Goal: Feedback & Contribution: Submit feedback/report problem

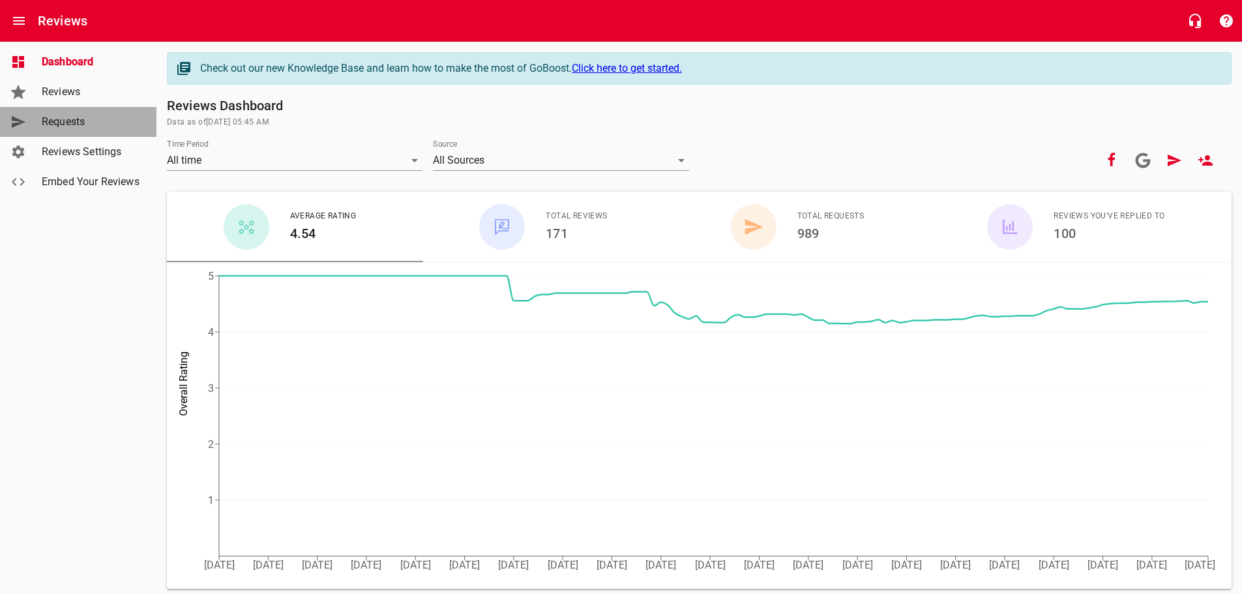
click at [68, 125] on span "Requests" at bounding box center [91, 122] width 99 height 16
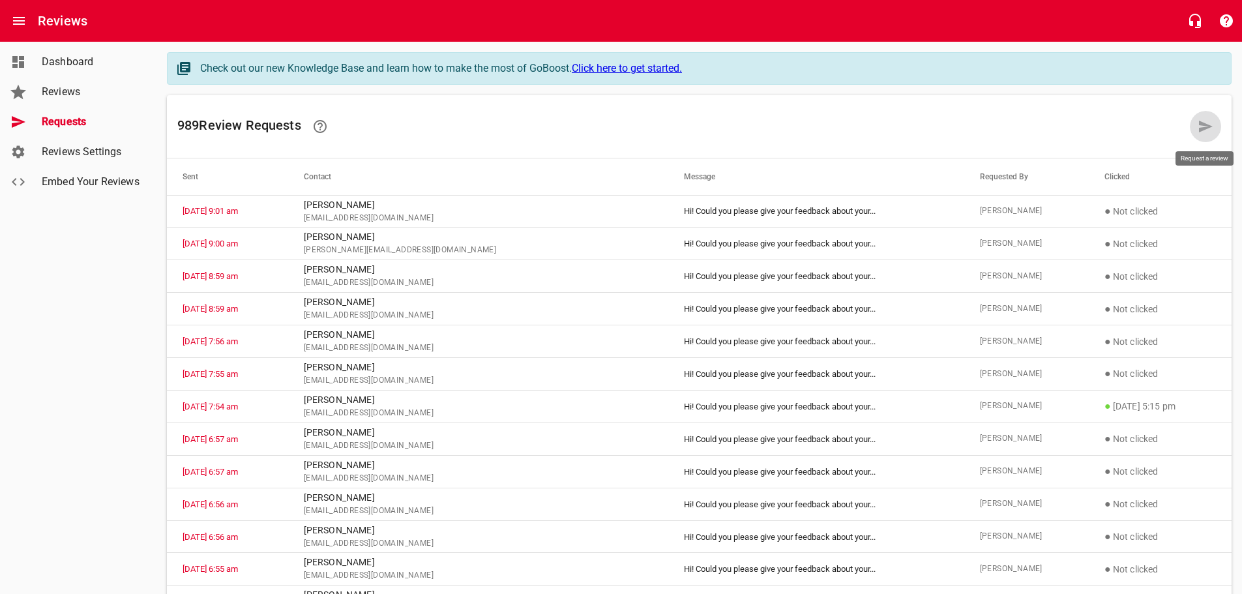
click at [1202, 124] on icon at bounding box center [1206, 127] width 14 height 12
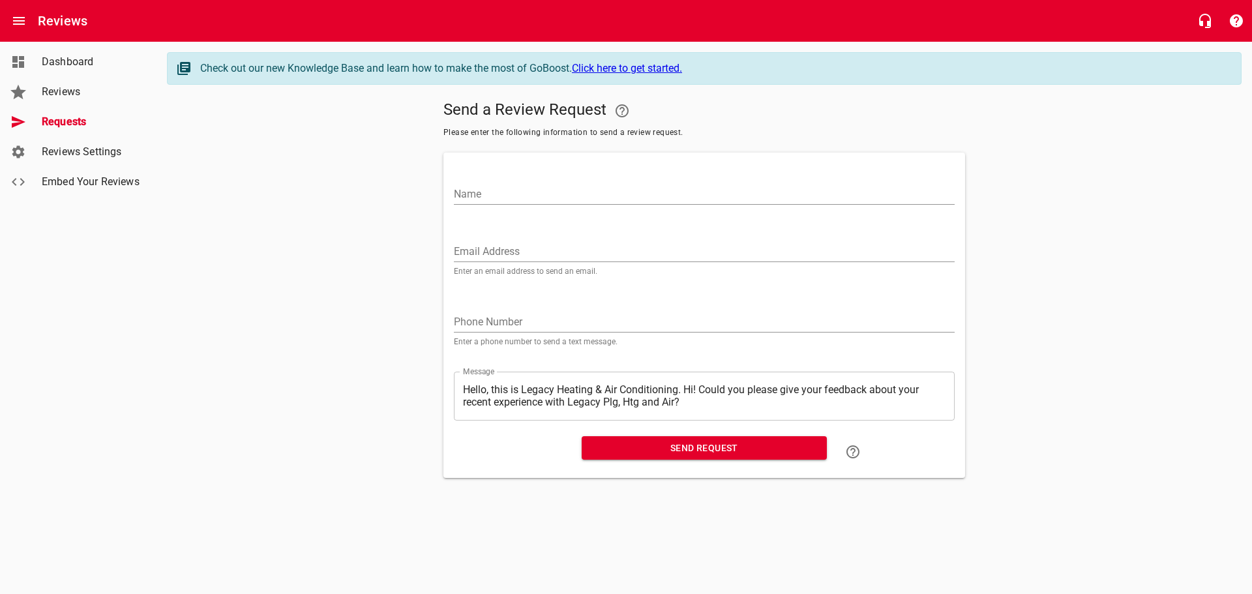
click at [467, 194] on input "Name" at bounding box center [704, 194] width 501 height 21
type input "T"
type input "[PERSON_NAME]"
paste input "[EMAIL_ADDRESS][DOMAIN_NAME]"
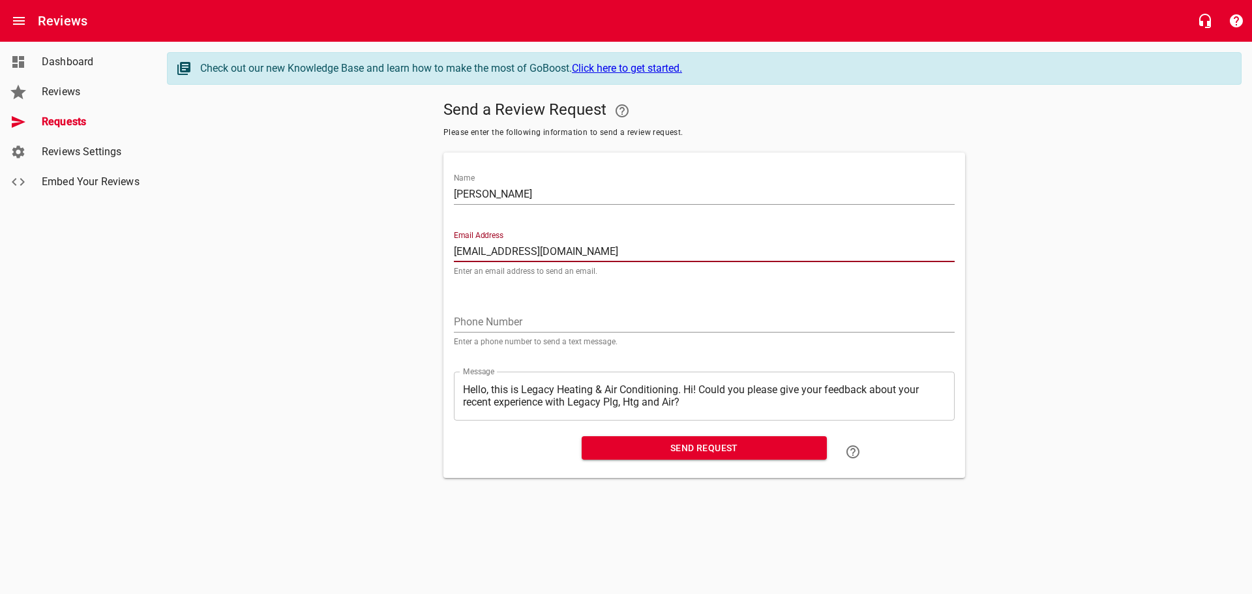
type input "[EMAIL_ADDRESS][DOMAIN_NAME]"
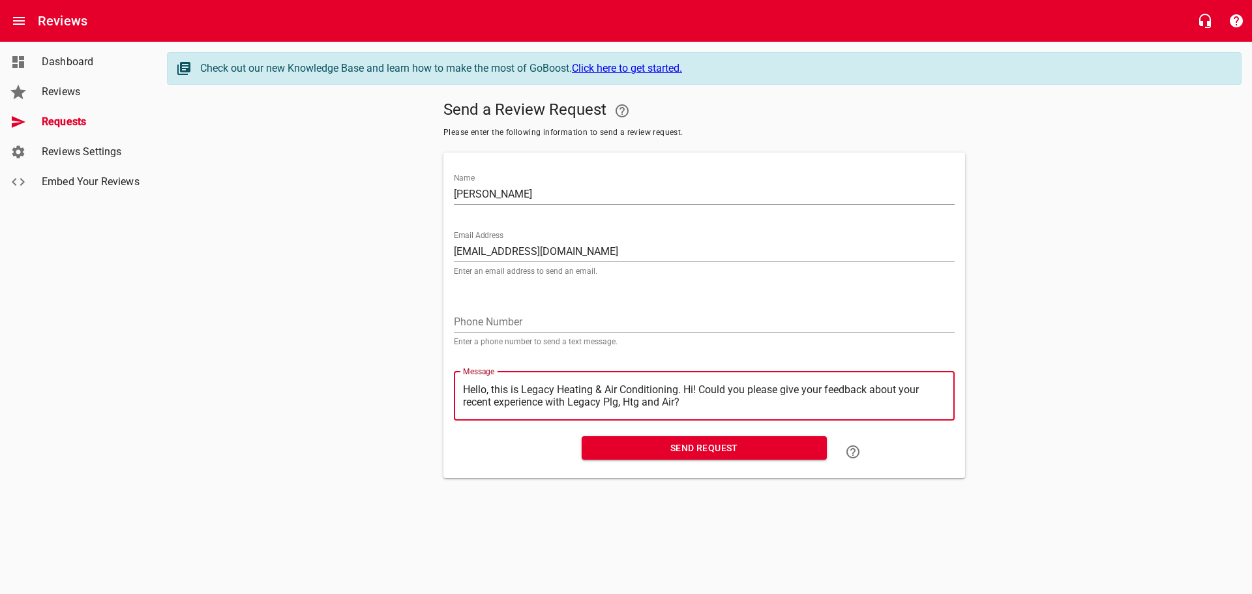
click at [687, 389] on textarea "Hello, this is Legacy Heating & Air Conditioning. Hi! Could you please give you…" at bounding box center [704, 395] width 482 height 25
type textarea "Hello, this is Legacy Heating & Air Conditioning.Hi! Could you please give your…"
type textarea "Hello, this is Legacy Heating & Air ConditioningHi! Could you please give your …"
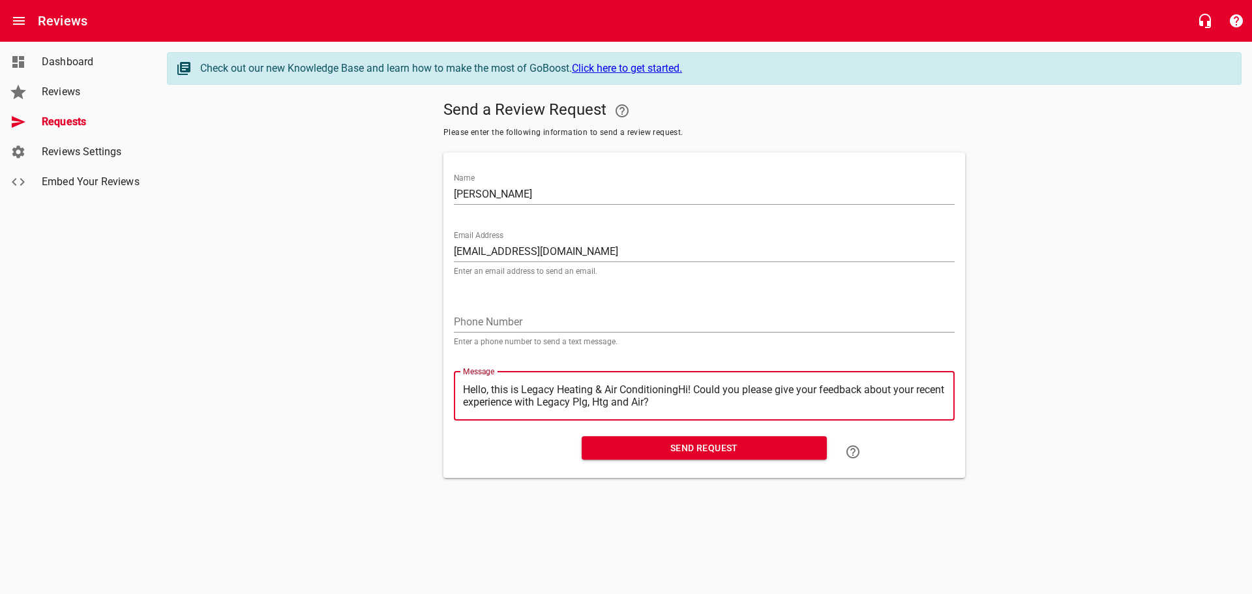
type textarea "Hello, this is Legacy Heating & Air ConditioninHi! Could you please give your f…"
type textarea "Hello, this is Legacy Heating & Air ConditioniHi! Could you please give your fe…"
type textarea "Hello, this is Legacy Heating & Air ConditionHi! Could you please give your fee…"
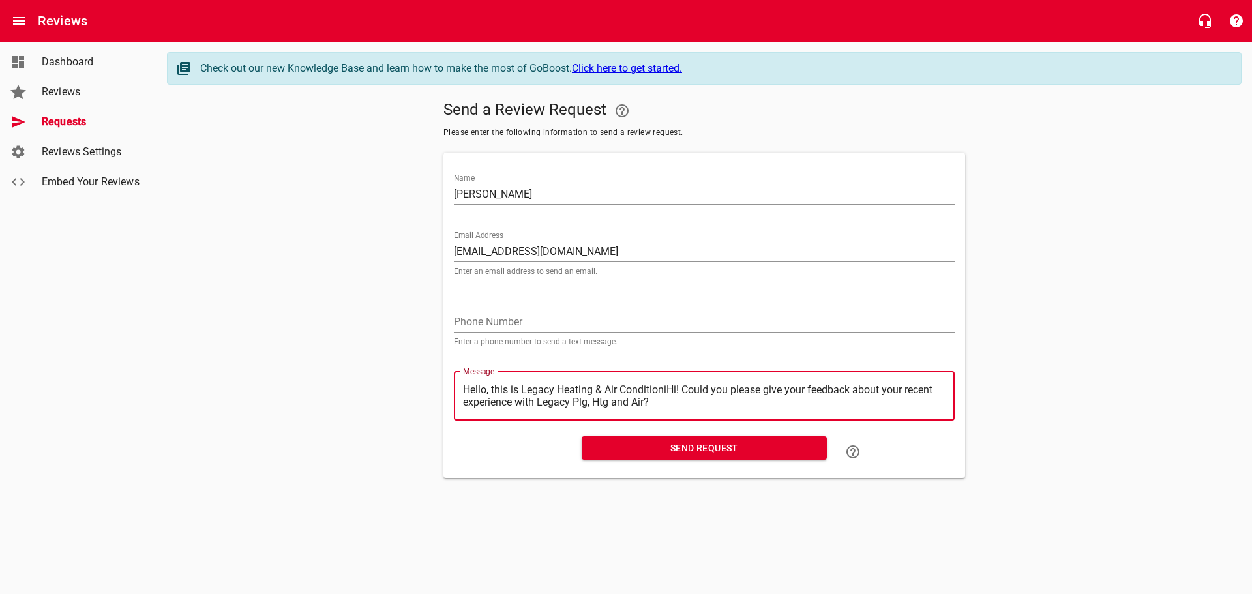
type textarea "Hello, this is Legacy Heating & Air ConditionHi! Could you please give your fee…"
type textarea "Hello, this is Legacy Heating & Air ConditioHi! Could you please give your feed…"
type textarea "Hello, this is Legacy Heating & Air ConditiHi! Could you please give your feedb…"
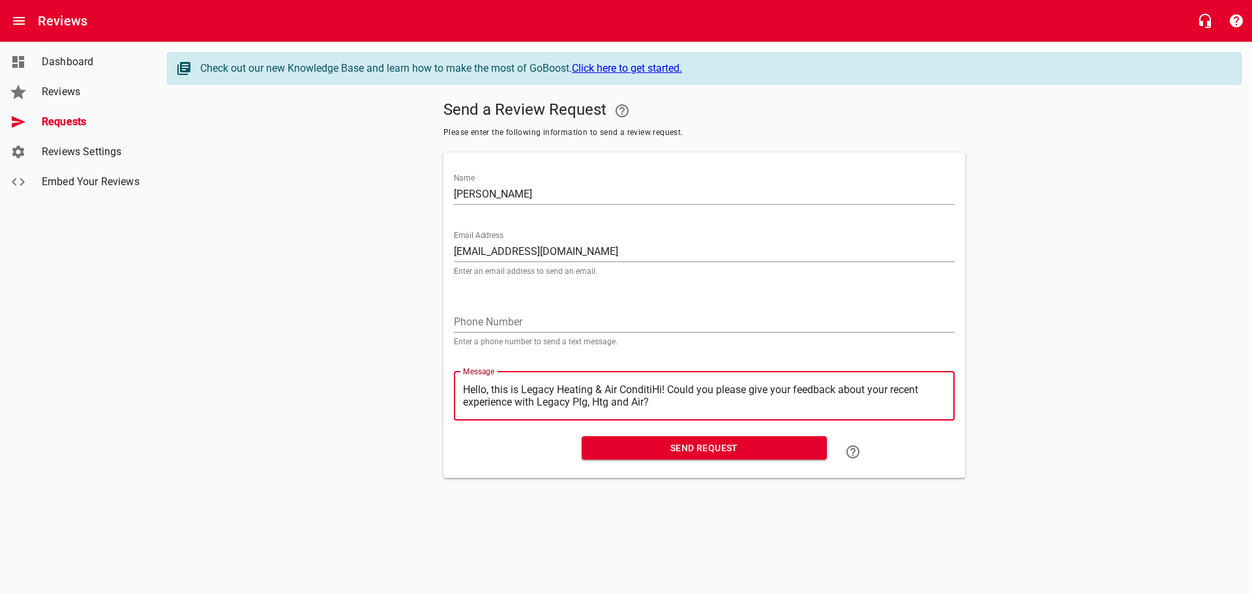
type textarea "Hello, this is Legacy Heating & Air ConditHi! Could you please give your feedba…"
type textarea "Hello, this is Legacy Heating & Air CondiHi! Could you please give your feedbac…"
type textarea "Hello, this is Legacy Heating & Air CondHi! Could you please give your feedback…"
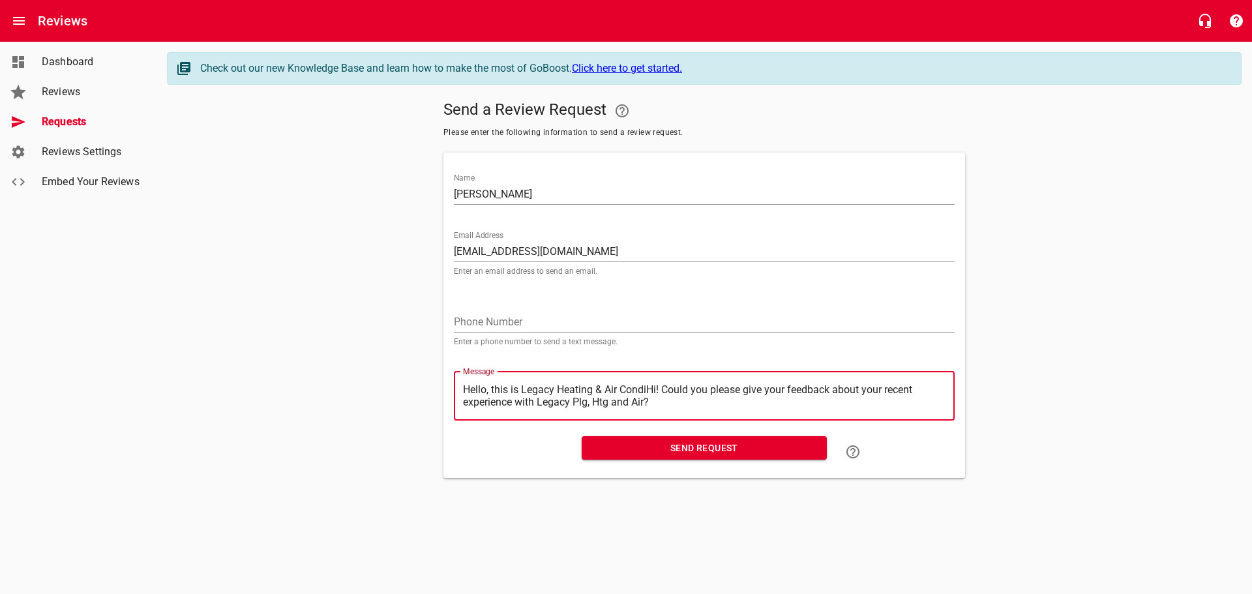
type textarea "Hello, this is Legacy Heating & Air CondHi! Could you please give your feedback…"
type textarea "Hello, this is Legacy Heating & Air ConHi! Could you please give your feedback …"
type textarea "Hello, this is Legacy Heating & Air CoHi! Could you please give your feedback a…"
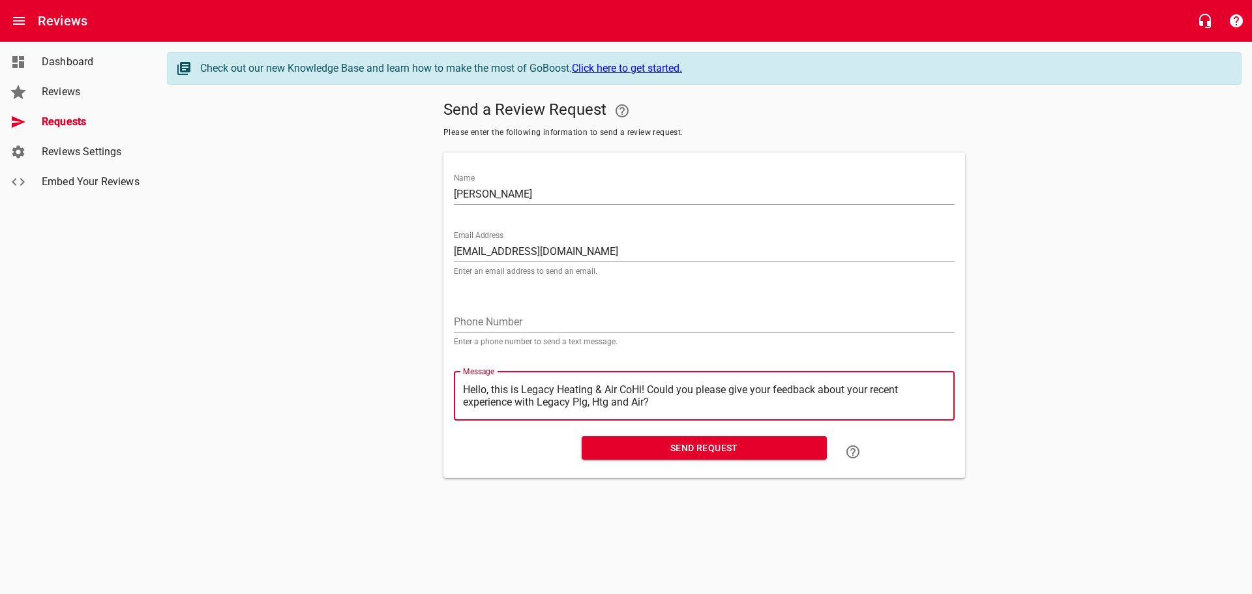
type textarea "Hello, this is Legacy Heating & Air CHi! Could you please give your feedback ab…"
type textarea "Hello, this is Legacy Heating & Air Hi! Could you please give your feedback abo…"
type textarea "Hello, this is Legacy Heating & AirHi! Could you please give your feedback abou…"
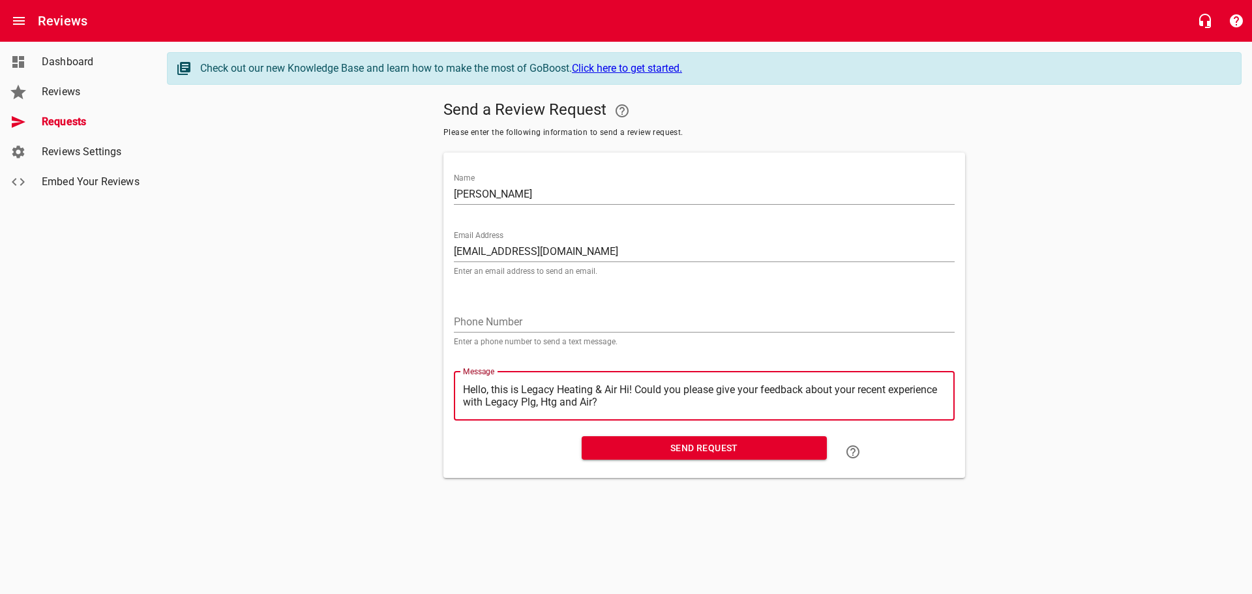
type textarea "Hello, this is Legacy Heating & AirHi! Could you please give your feedback abou…"
type textarea "Hello, this is Legacy Heating & AiHi! Could you please give your feedback about…"
type textarea "Hello, this is Legacy Heating & AHi! Could you please give your feedback about …"
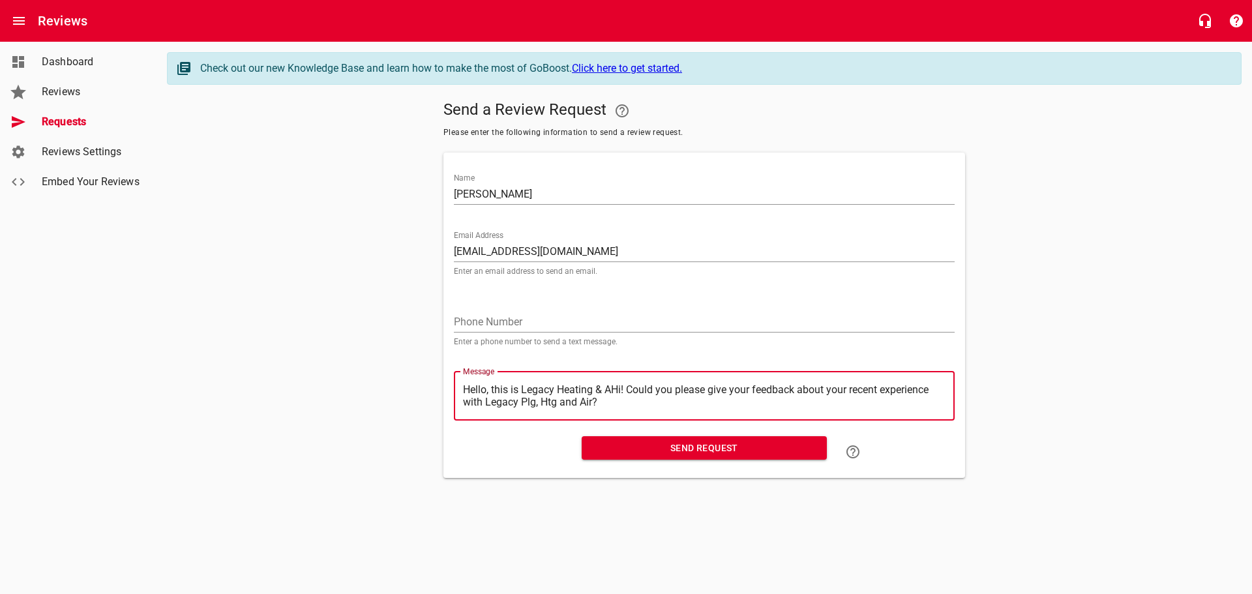
type textarea "Hello, this is Legacy Heating & Hi! Could you please give your feedback about y…"
type textarea "Hello, this is Legacy Heating &Hi! Could you please give your feedback about yo…"
type textarea "Hello, this is Legacy Heating Hi! Could you please give your feedback about you…"
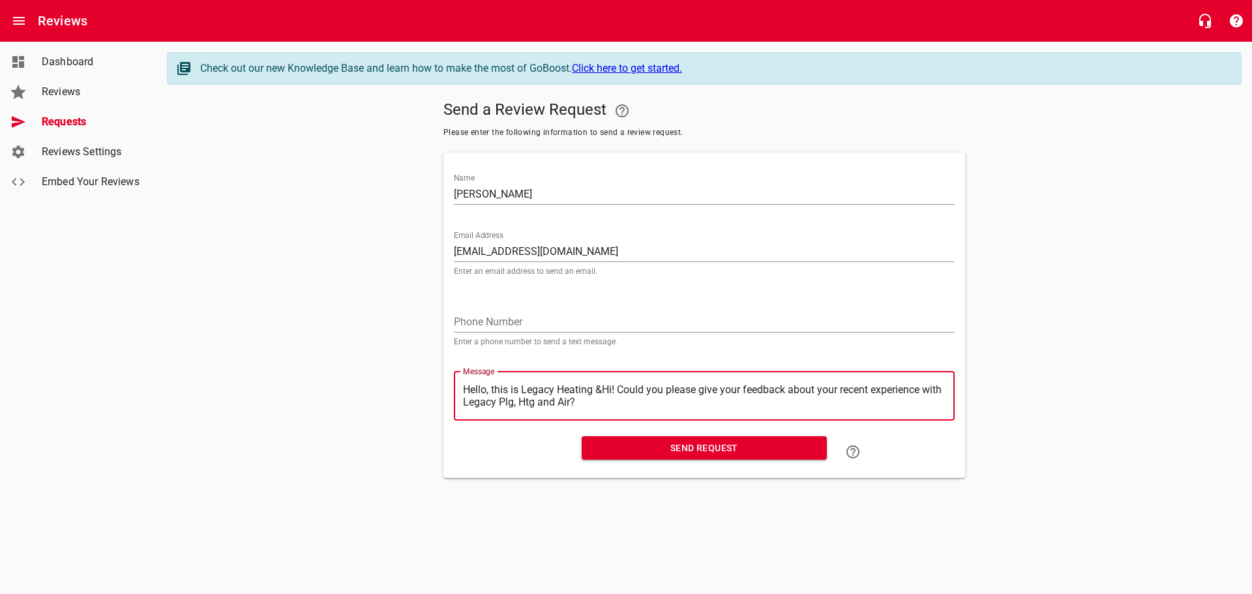
type textarea "Hello, this is Legacy Heating Hi! Could you please give your feedback about you…"
type textarea "Hello, this is Legacy HeatingHi! Could you please give your feedback about your…"
type textarea "Hello, this is Legacy HeatinHi! Could you please give your feedback about your …"
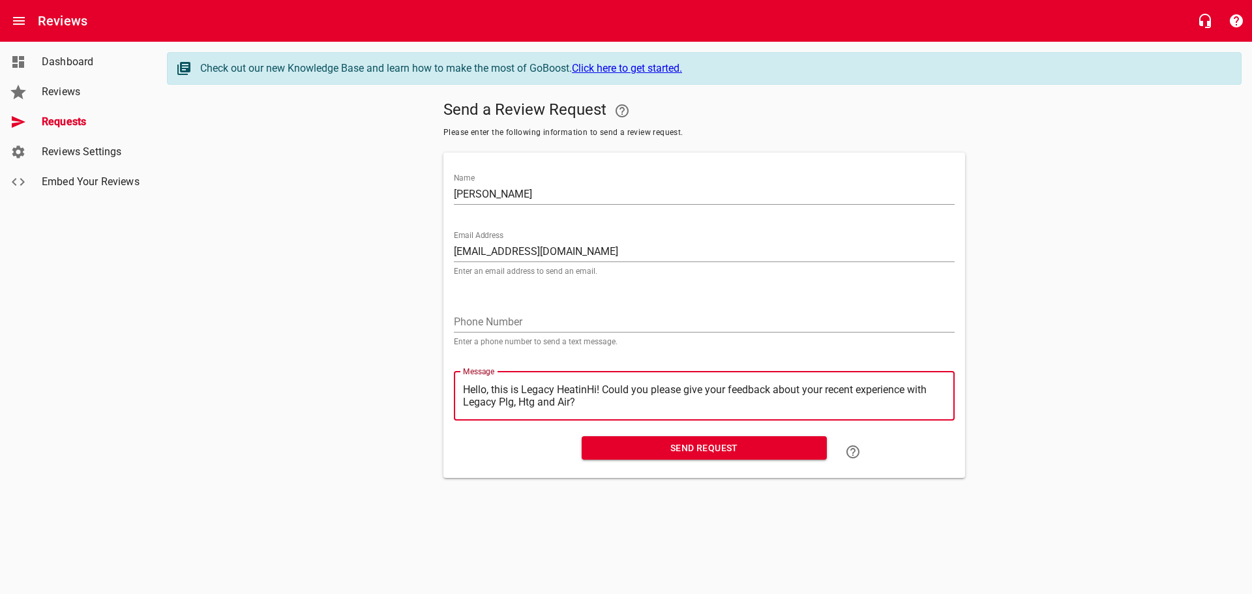
type textarea "Hello, this is Legacy HeatiHi! Could you please give your feedback about your r…"
type textarea "Hello, this is Legacy HeatHi! Could you please give your feedback about your re…"
type textarea "Hello, this is Legacy HeaHi! Could you please give your feedback about your rec…"
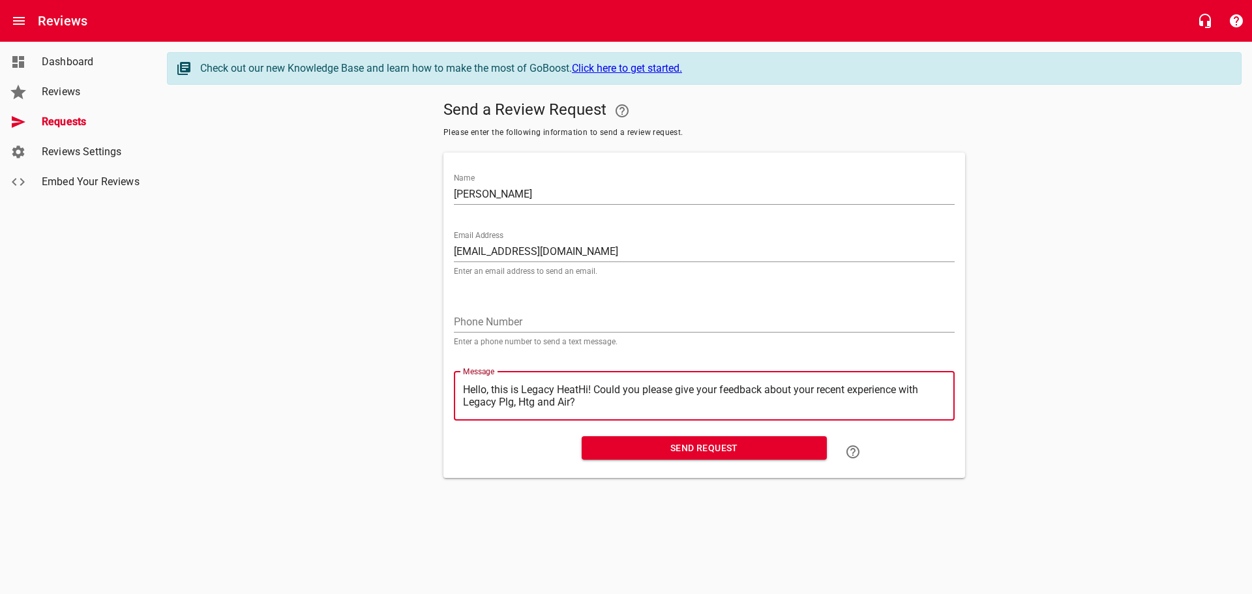
type textarea "Hello, this is Legacy HeaHi! Could you please give your feedback about your rec…"
type textarea "Hello, this is Legacy HeHi! Could you please give your feedback about your rece…"
type textarea "Hello, this is Legacy HHi! Could you please give your feedback about your recen…"
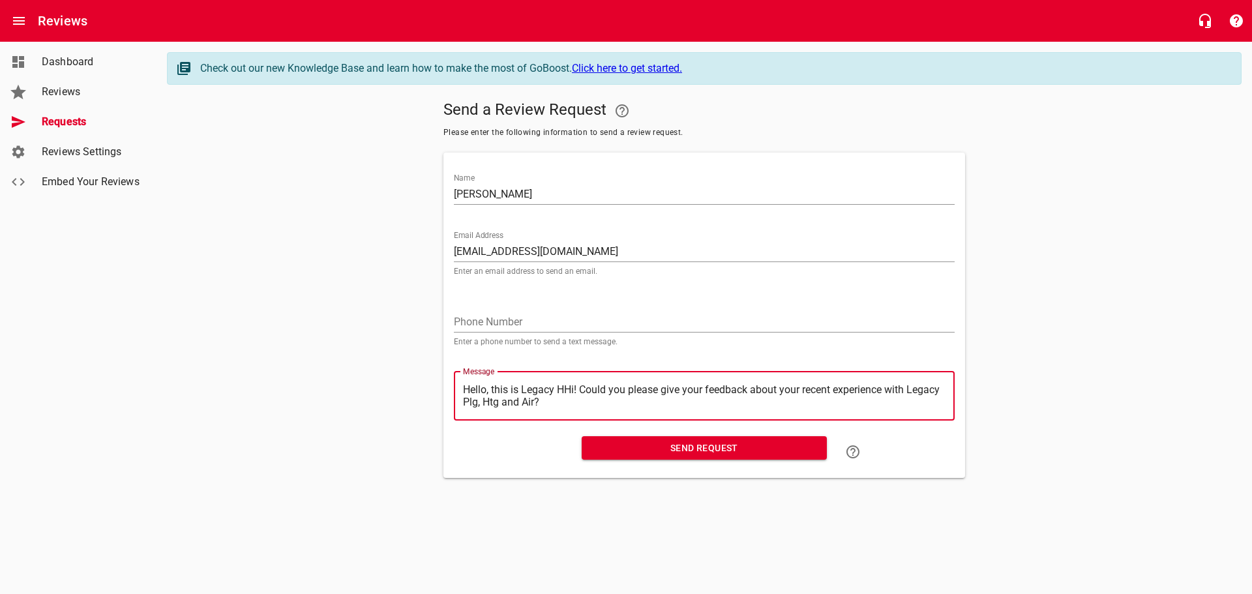
type textarea "Hello, this is Legacy Hi! Could you please give your feedback about your recent…"
type textarea "Hello, this is LegacyHi! Could you please give your feedback about your recent …"
type textarea "Hello, this is LegacHi! Could you please give your feedback about your recent e…"
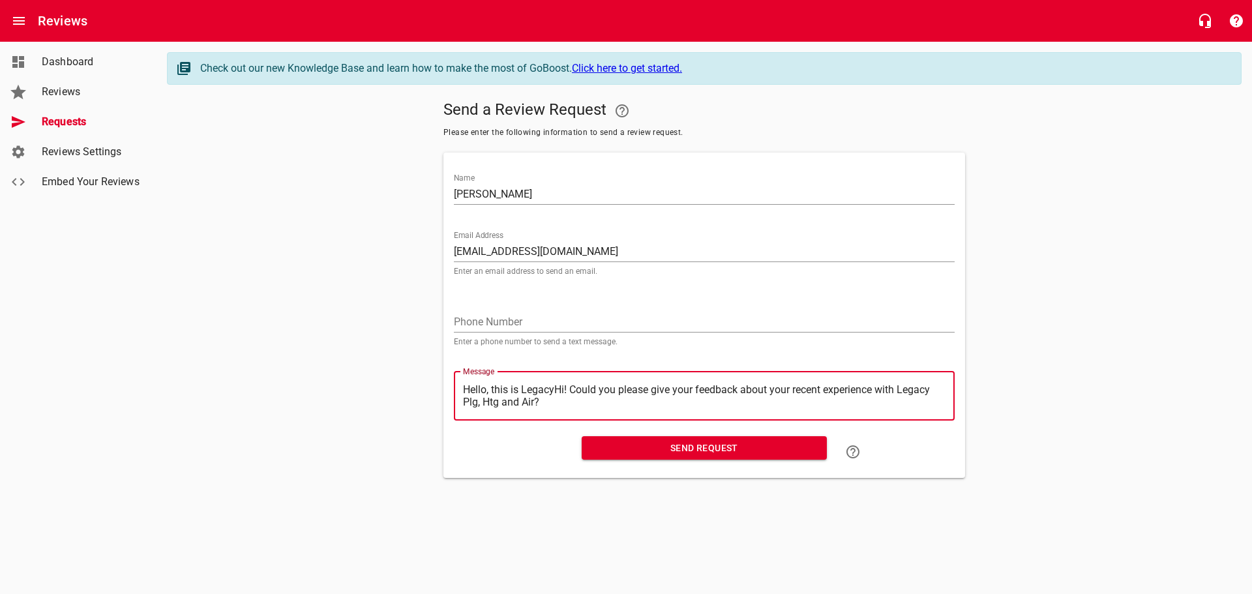
type textarea "Hello, this is LegacHi! Could you please give your feedback about your recent e…"
type textarea "Hello, this is LegaHi! Could you please give your feedback about your recent ex…"
type textarea "Hello, this is LegHi! Could you please give your feedback about your recent exp…"
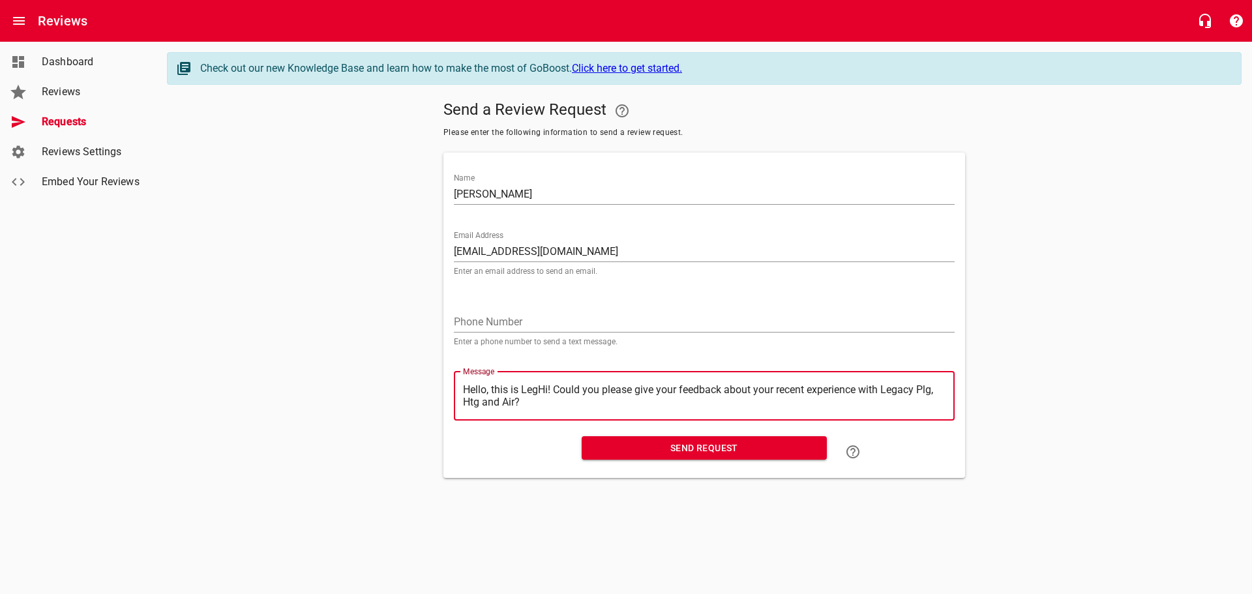
type textarea "Hello, this is LeHi! Could you please give your feedback about your recent expe…"
type textarea "Hello, this is LHi! Could you please give your feedback about your recent exper…"
type textarea "Hello, this is Hi! Could you please give your feedback about your recent experi…"
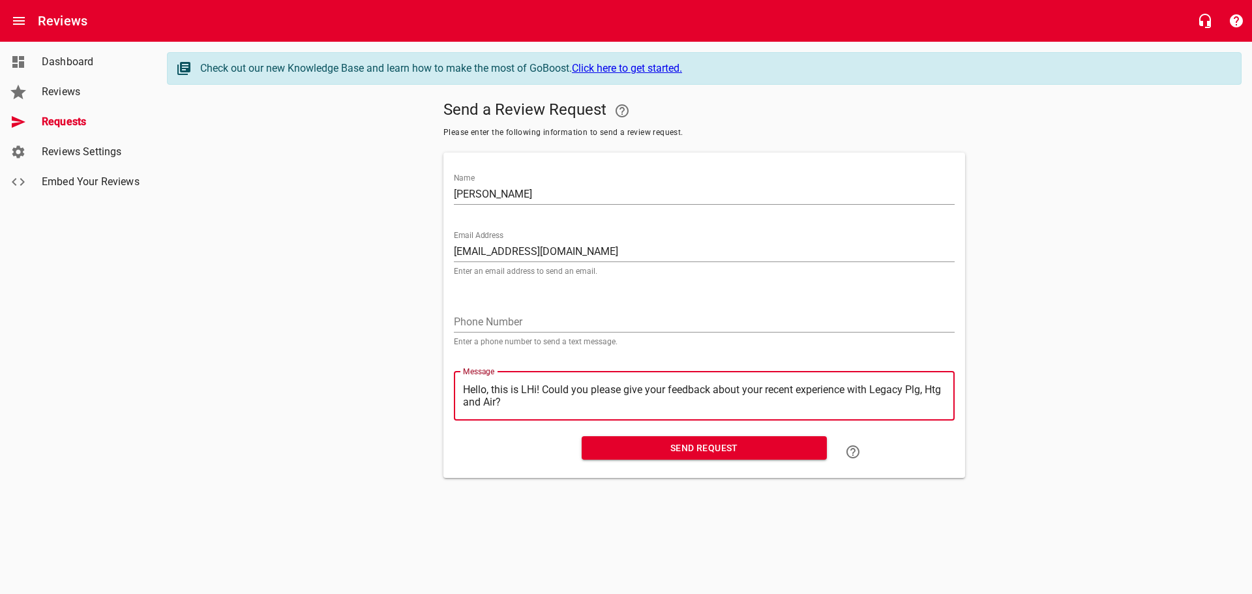
type textarea "Hello, this is Hi! Could you please give your feedback about your recent experi…"
type textarea "Hello, this isHi! Could you please give your feedback about your recent experie…"
type textarea "Hello, this iHi! Could you please give your feedback about your recent experien…"
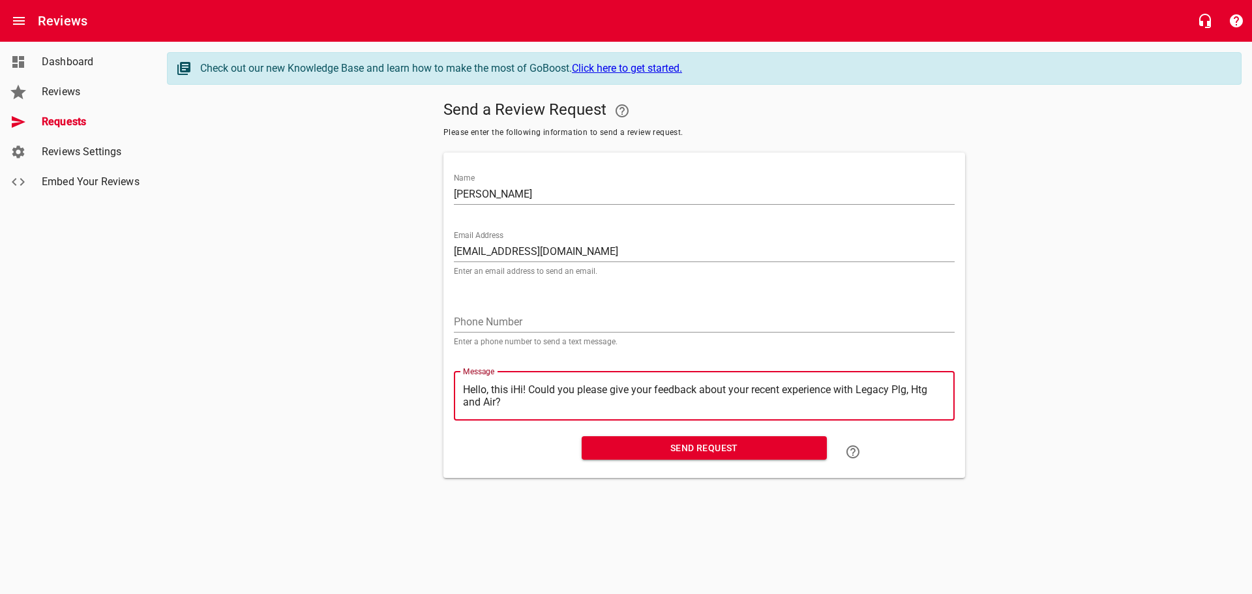
type textarea "Hello, this Hi! Could you please give your feedback about your recent experienc…"
type textarea "Hello, thisHi! Could you please give your feedback about your recent experience…"
type textarea "Hello, thiHi! Could you please give your feedback about your recent experience …"
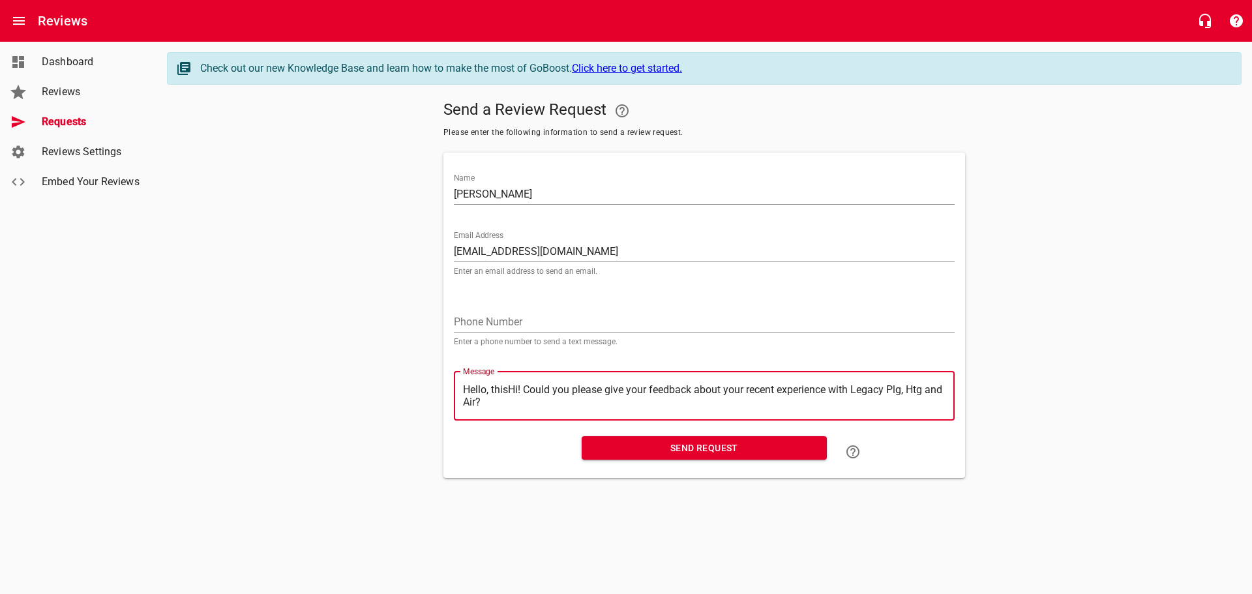
type textarea "Hello, thiHi! Could you please give your feedback about your recent experience …"
type textarea "Hello, thHi! Could you please give your feedback about your recent experience w…"
type textarea "Hello, tHi! Could you please give your feedback about your recent experience wi…"
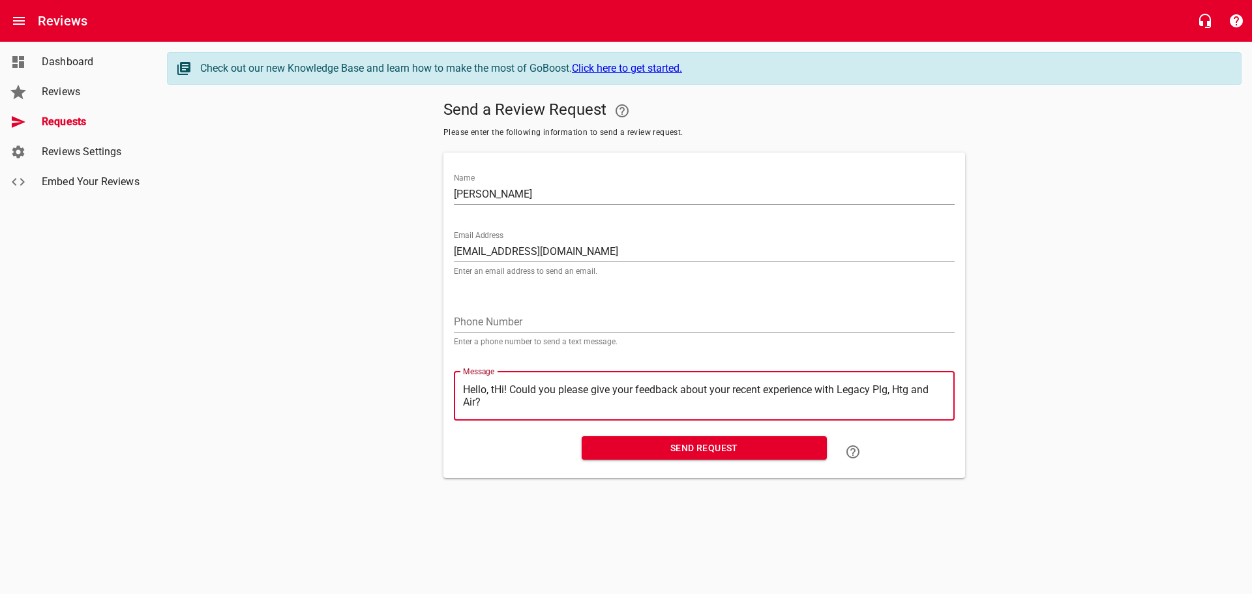
type textarea "Hello, Hi! Could you please give your feedback about your recent experience wit…"
type textarea "Hello,Hi! Could you please give your feedback about your recent experience with…"
type textarea "HelloHi! Could you please give your feedback about your recent experience with …"
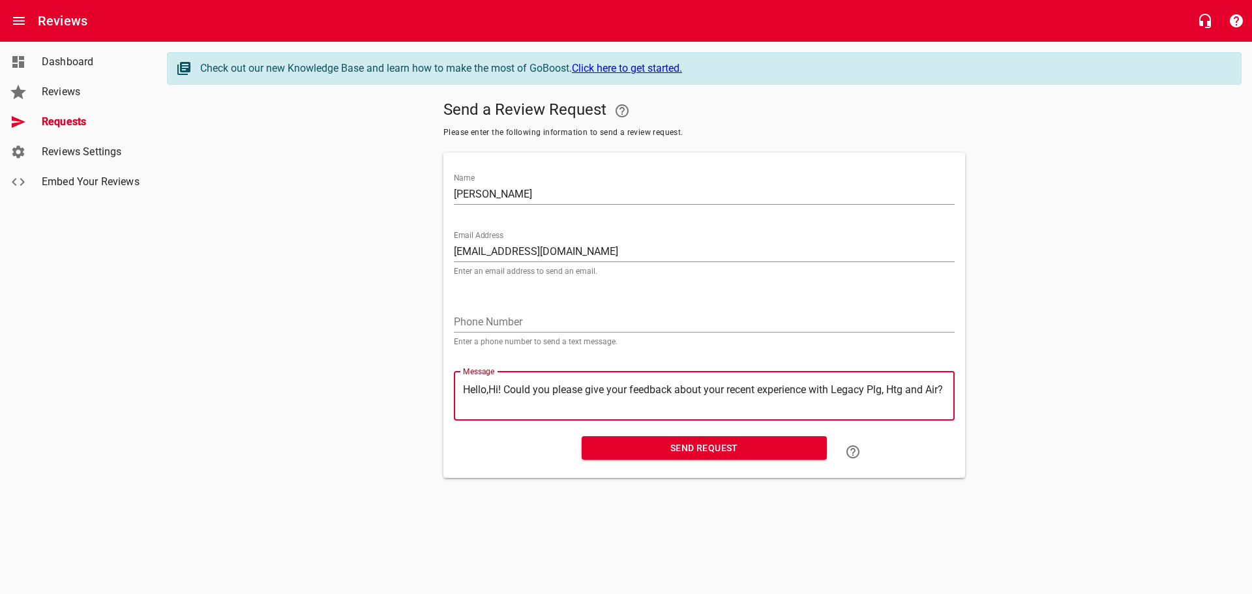
type textarea "HelloHi! Could you please give your feedback about your recent experience with …"
type textarea "HellHi! Could you please give your feedback about your recent experience with L…"
type textarea "HelHi! Could you please give your feedback about your recent experience with Le…"
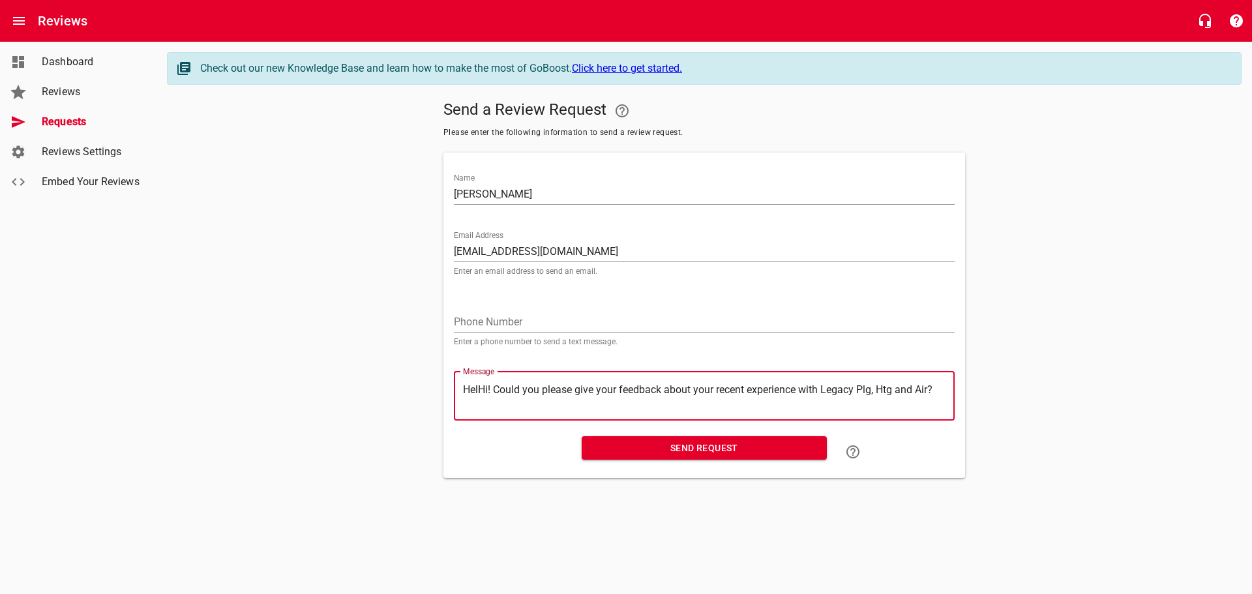
type textarea "HeHi! Could you please give your feedback about your recent experience with Leg…"
type textarea "HHi! Could you please give your feedback about your recent experience with Lega…"
type textarea "Hi! Could you please give your feedback about your recent experience with Legac…"
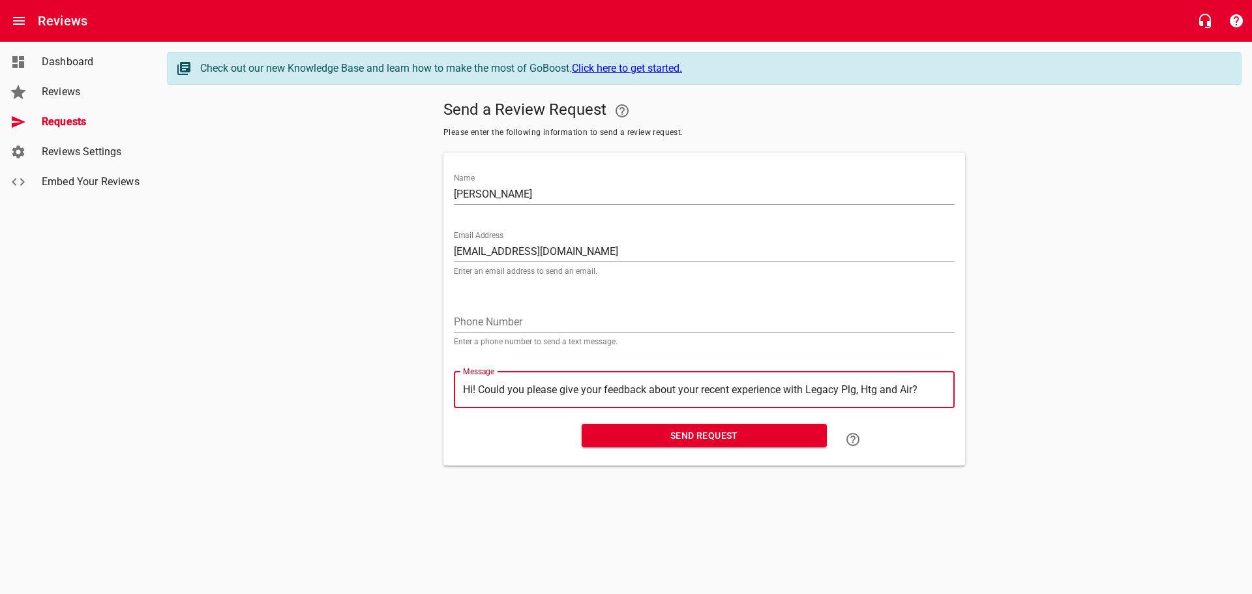
type textarea "Hi! Could you please give your feedback about your recent experience with Legac…"
click at [487, 191] on input "[PERSON_NAME]" at bounding box center [704, 194] width 501 height 21
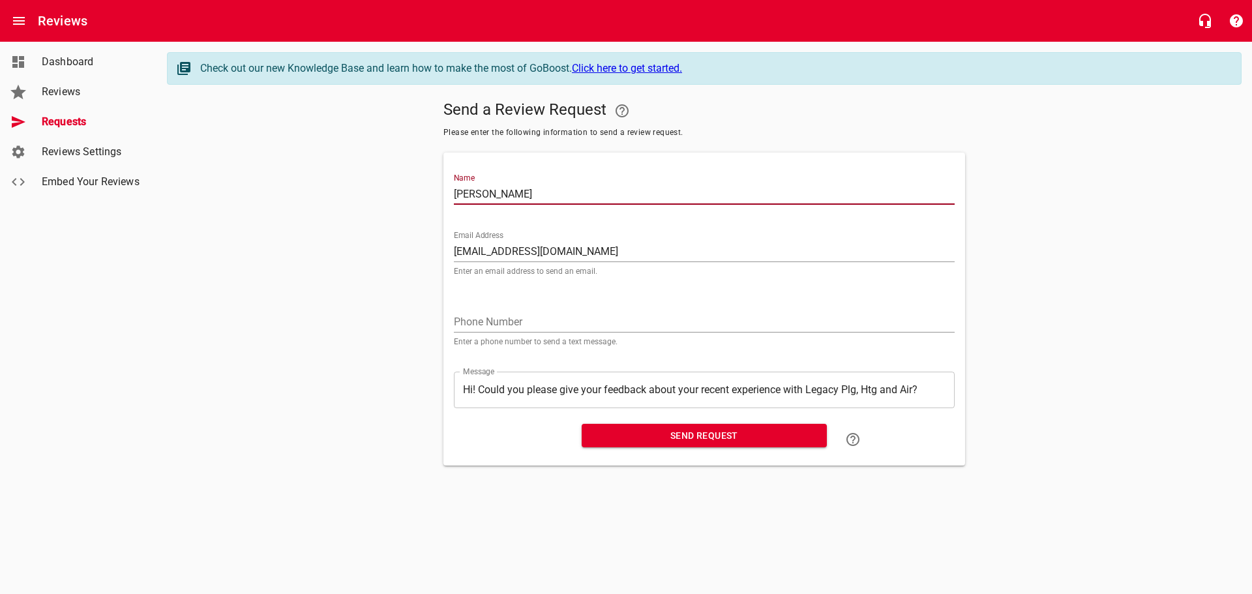
type input "[PERSON_NAME]"
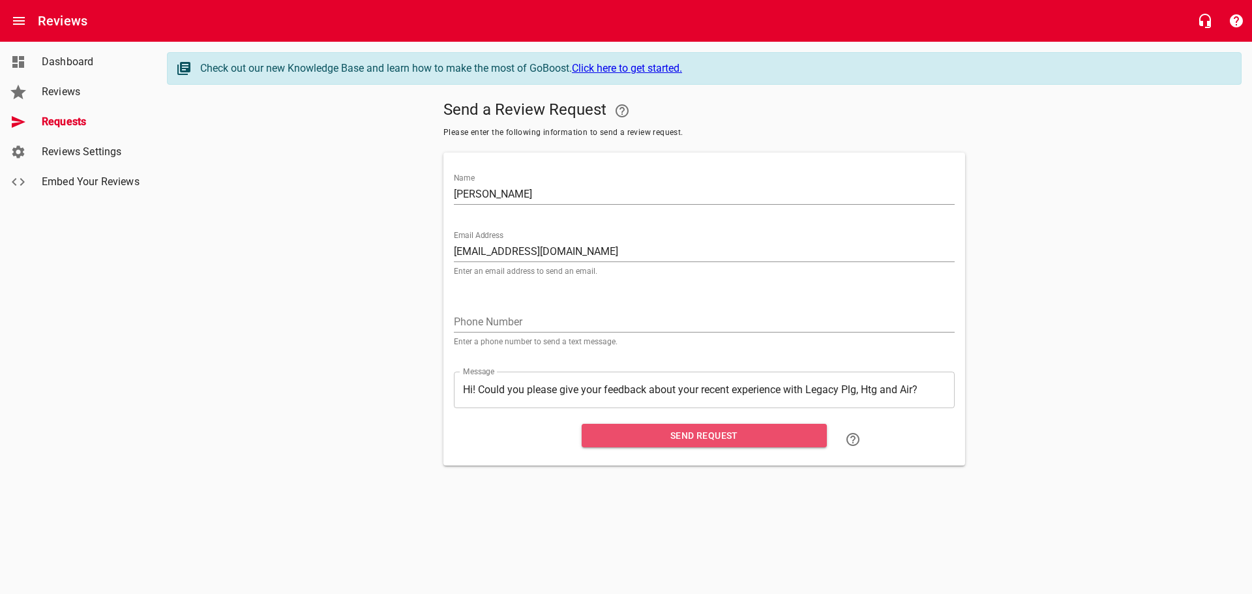
click at [659, 434] on span "Send Request" at bounding box center [704, 436] width 224 height 16
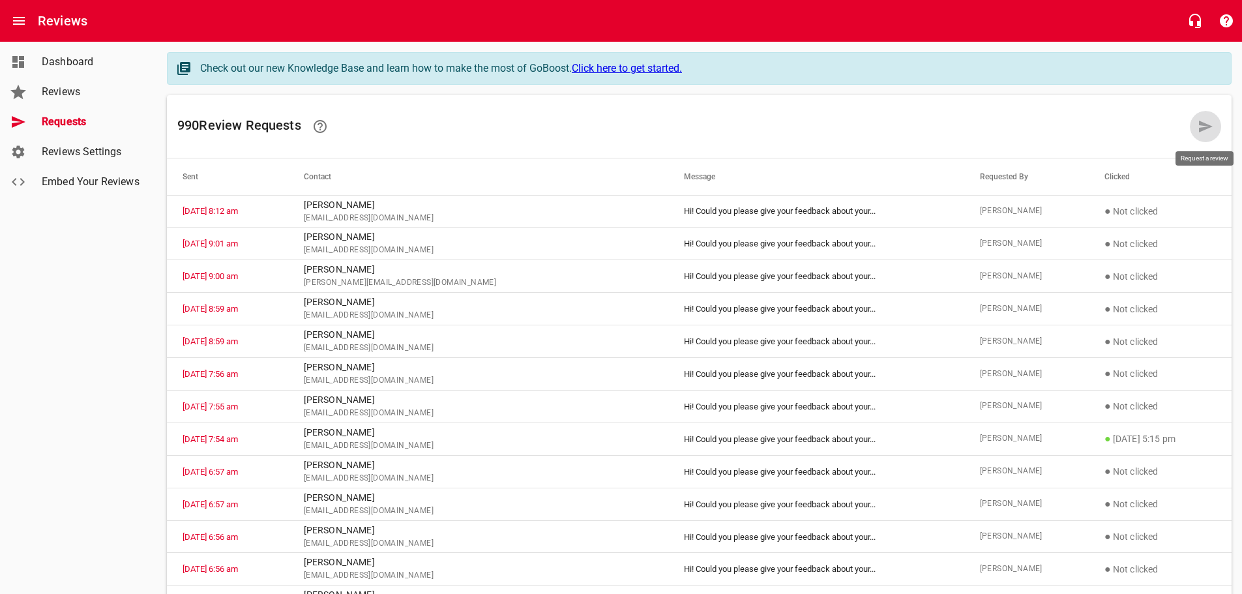
click at [1200, 123] on icon at bounding box center [1206, 127] width 14 height 12
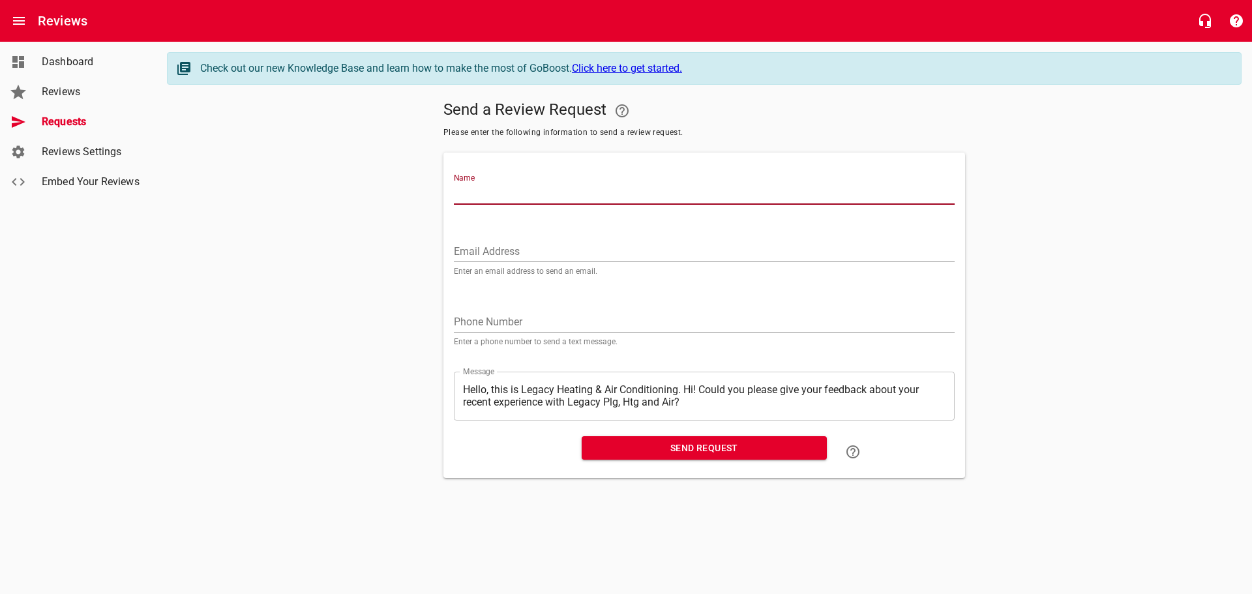
click at [489, 198] on input "Name" at bounding box center [704, 194] width 501 height 21
type input "[PERSON_NAME]"
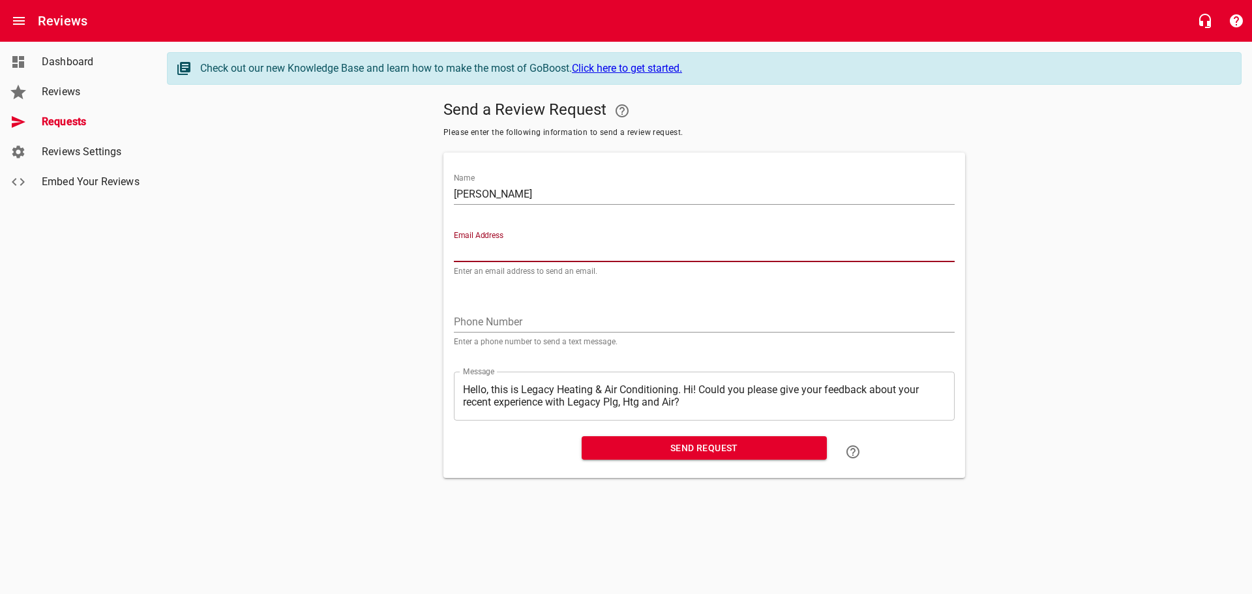
click at [467, 249] on input "Email Address" at bounding box center [704, 251] width 501 height 21
paste input "[EMAIL_ADDRESS][DOMAIN_NAME]"
type input "[EMAIL_ADDRESS][DOMAIN_NAME]"
click at [684, 390] on textarea "Hello, this is Legacy Heating & Air Conditioning. Hi! Could you please give you…" at bounding box center [704, 395] width 482 height 25
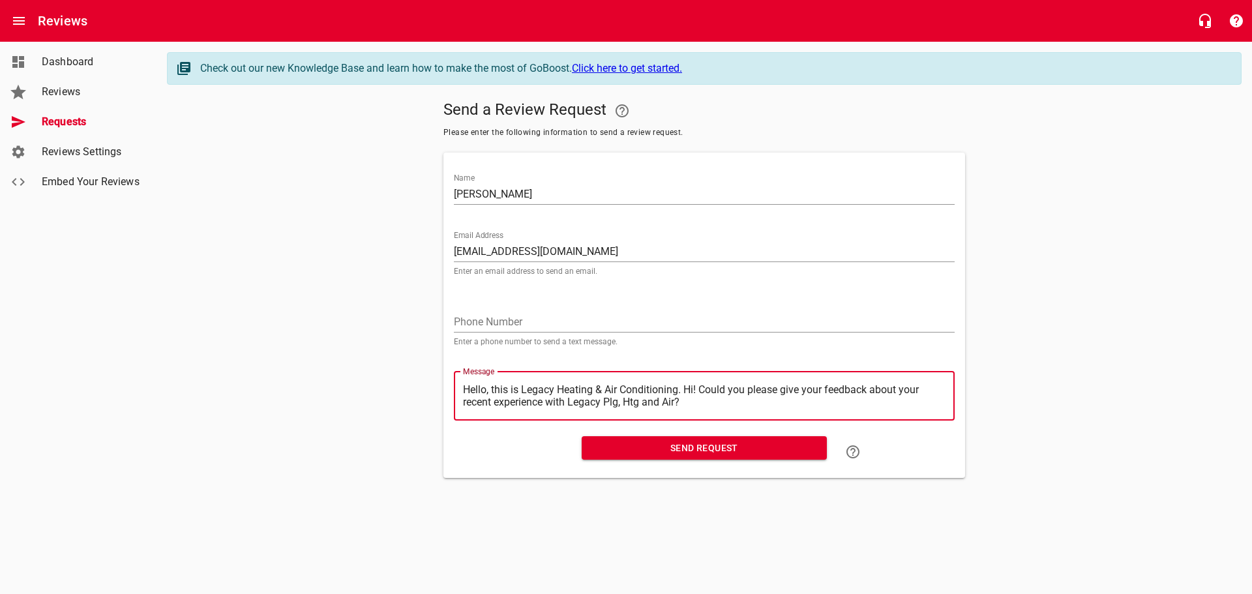
type textarea "Hello, this is Legacy Heating & Air Conditioning.Hi! Could you please give your…"
type textarea "Hello, this is Legacy Heating & Air ConditioningHi! Could you please give your …"
type textarea "Hello, this is Legacy Heating & Air ConditioninHi! Could you please give your f…"
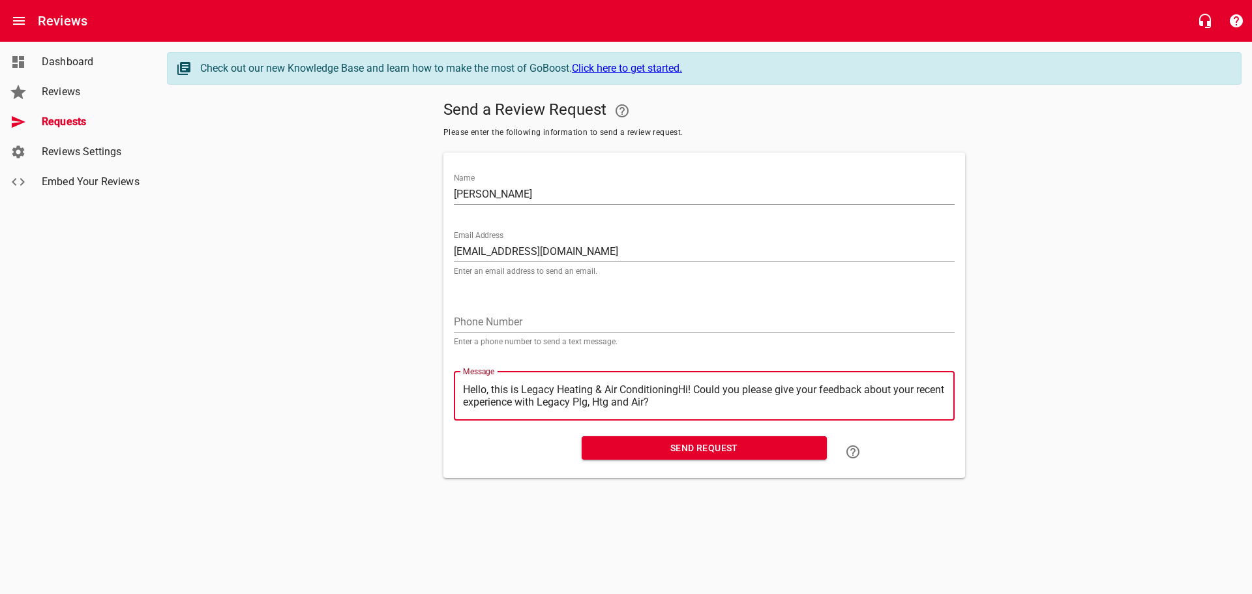
type textarea "Hello, this is Legacy Heating & Air ConditioninHi! Could you please give your f…"
type textarea "Hello, this is Legacy Heating & Air ConditioniHi! Could you please give your fe…"
type textarea "Hello, this is Legacy Heating & Air ConditionHi! Could you please give your fee…"
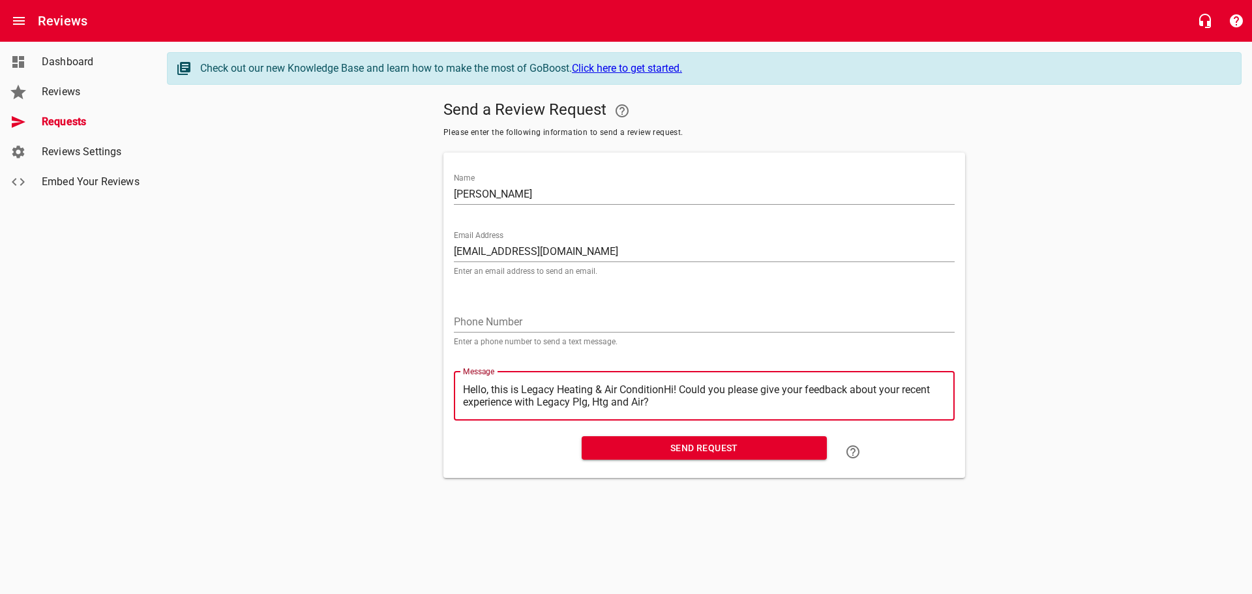
type textarea "Hello, this is Legacy Heating & Air ConditioHi! Could you please give your feed…"
type textarea "Hello, this is Legacy Heating & Air ConditiHi! Could you please give your feedb…"
type textarea "Hello, this is Legacy Heating & Air ConditHi! Could you please give your feedba…"
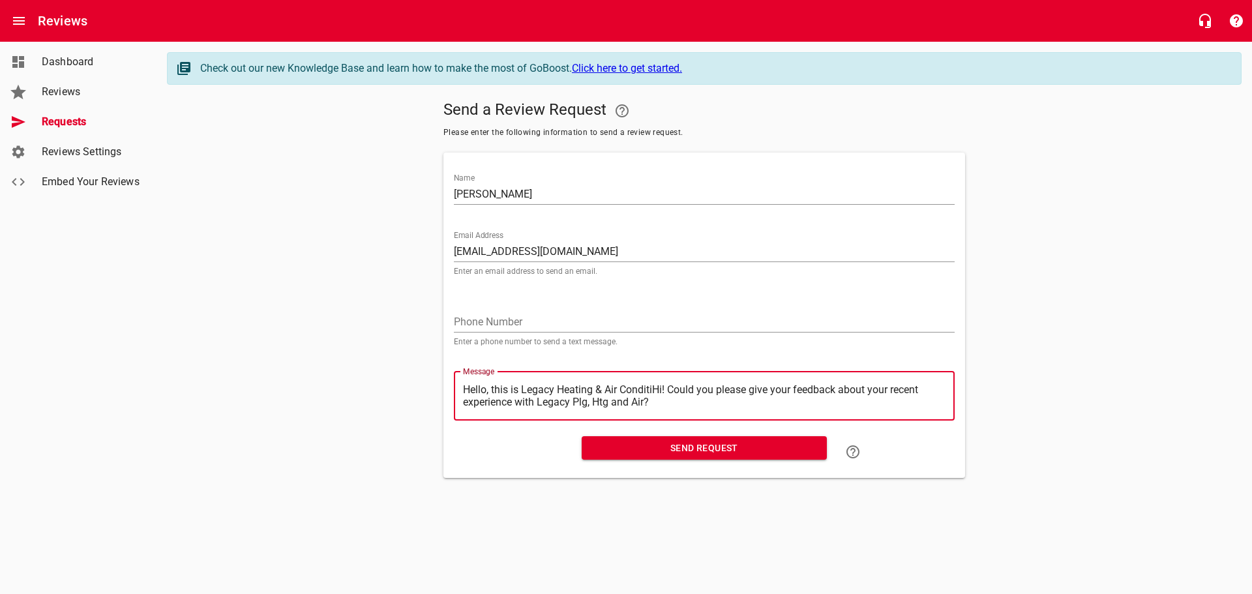
type textarea "Hello, this is Legacy Heating & Air ConditHi! Could you please give your feedba…"
type textarea "Hello, this is Legacy Heating & Air CondiHi! Could you please give your feedbac…"
type textarea "Hello, this is Legacy Heating & Air CondHi! Could you please give your feedback…"
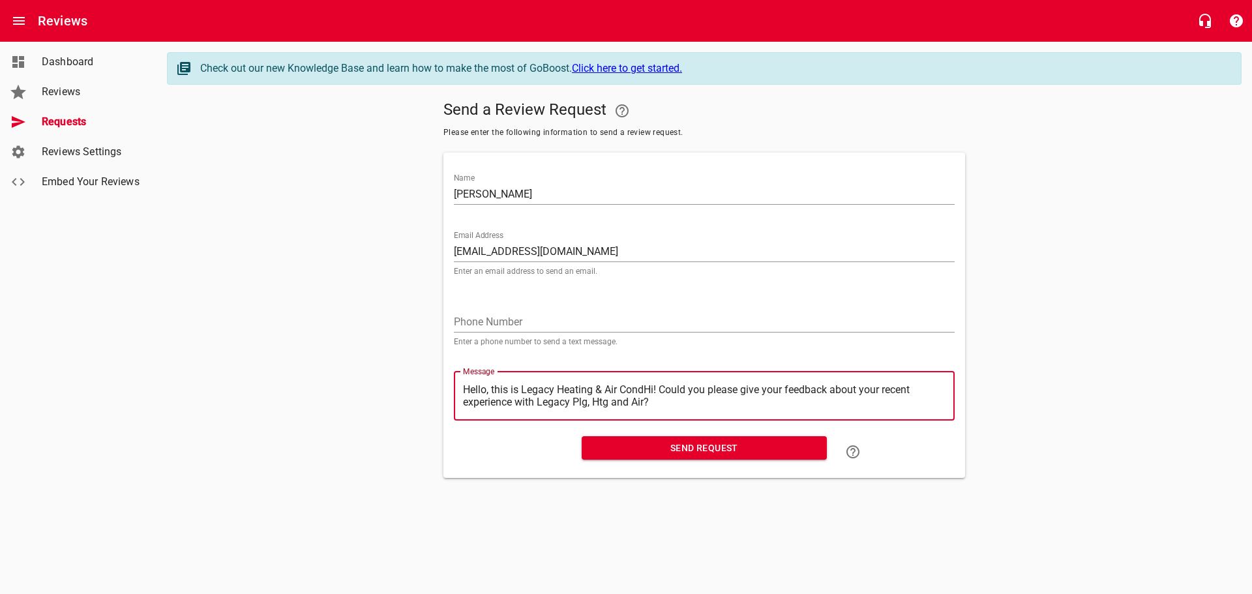
type textarea "Hello, this is Legacy Heating & Air ConHi! Could you please give your feedback …"
type textarea "Hello, this is Legacy Heating & Air CoHi! Could you please give your feedback a…"
type textarea "Hello, this is Legacy Heating & Air CHi! Could you please give your feedback ab…"
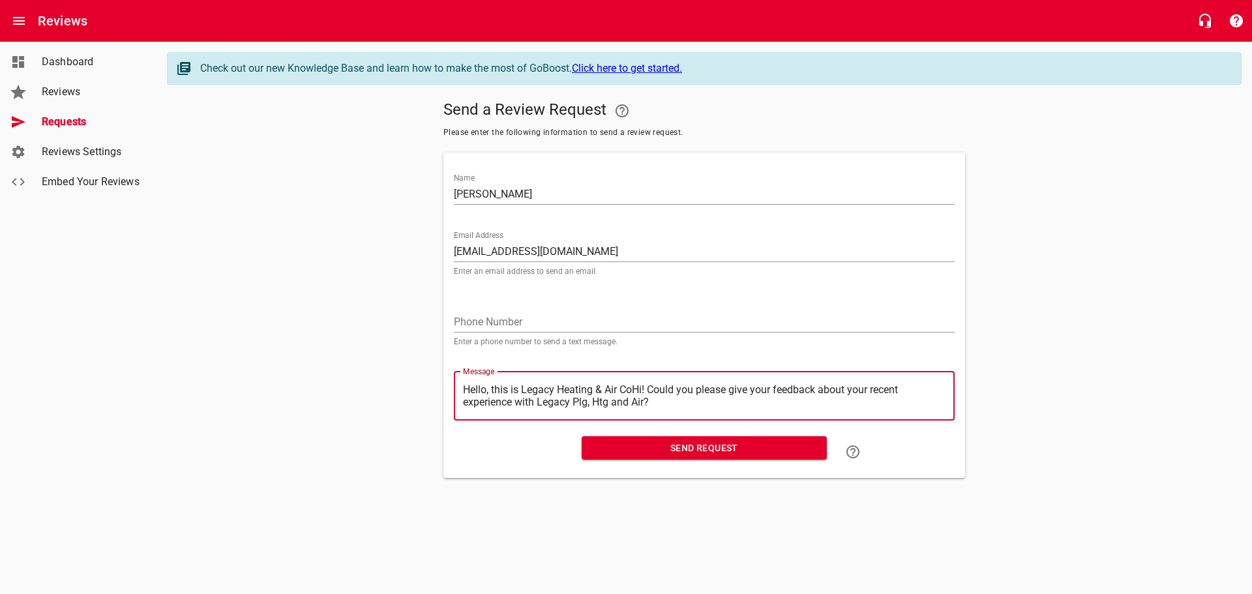
type textarea "Hello, this is Legacy Heating & Air CHi! Could you please give your feedback ab…"
type textarea "Hello, this is Legacy Heating & Air Hi! Could you please give your feedback abo…"
type textarea "Hello, this is Legacy Heating & AirHi! Could you please give your feedback abou…"
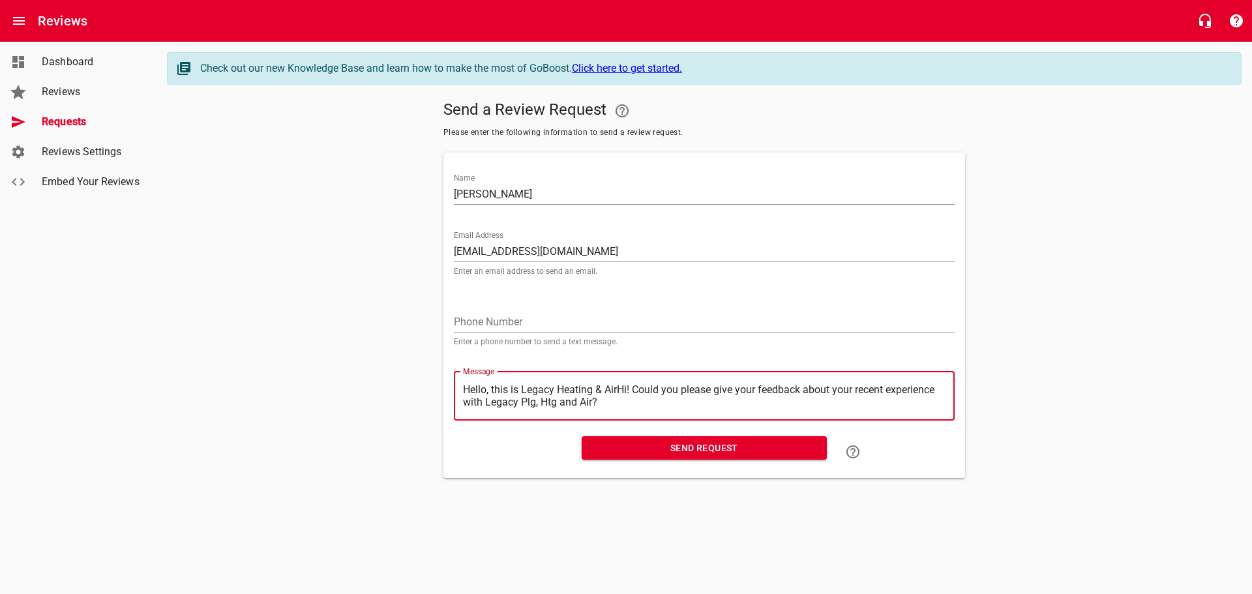
type textarea "Hello, this is Legacy Heating & AiHi! Could you please give your feedback about…"
type textarea "Hello, this is Legacy Heating & AHi! Could you please give your feedback about …"
type textarea "Hello, this is Legacy Heating & Hi! Could you please give your feedback about y…"
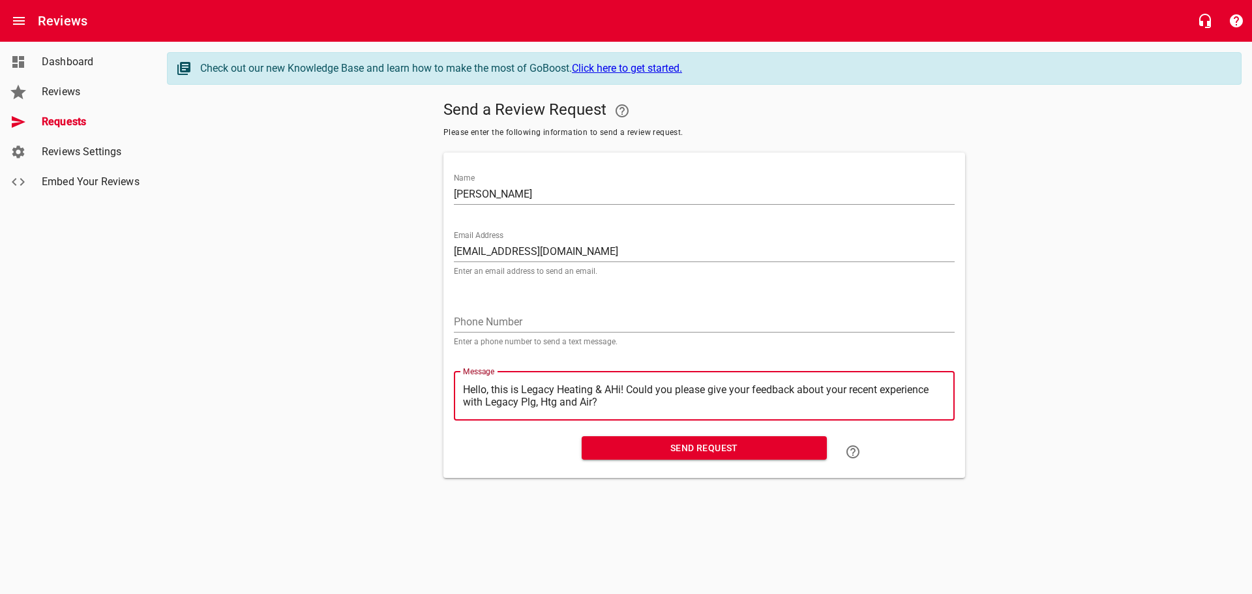
type textarea "Hello, this is Legacy Heating & Hi! Could you please give your feedback about y…"
type textarea "Hello, this is Legacy Heating &Hi! Could you please give your feedback about yo…"
type textarea "Hello, this is Legacy Heating Hi! Could you please give your feedback about you…"
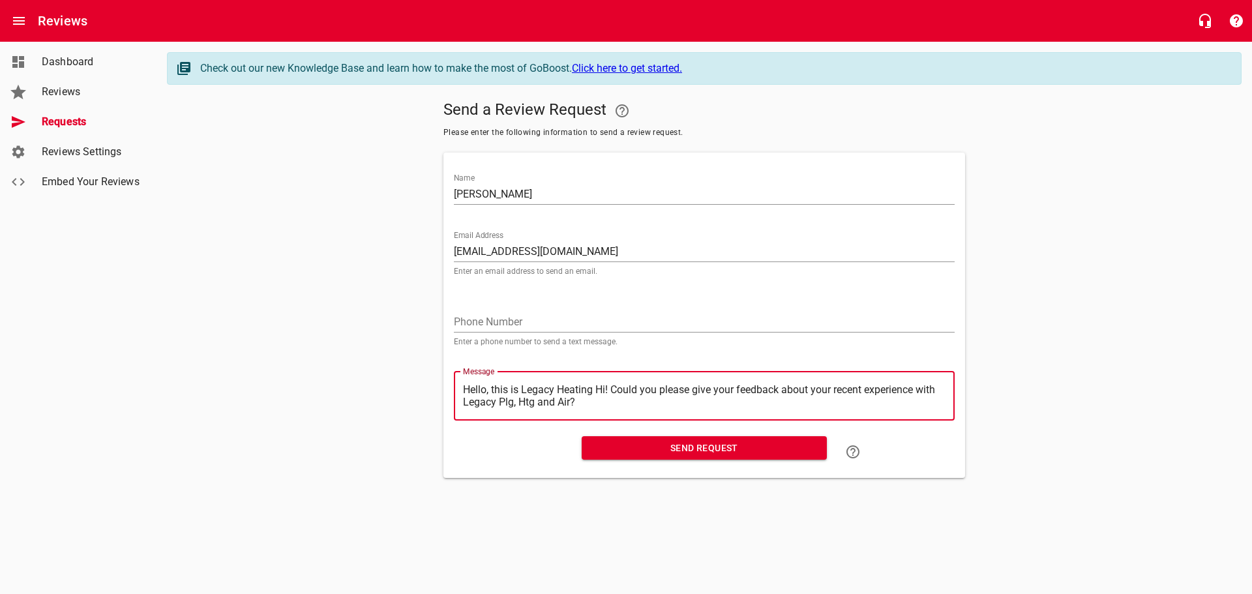
type textarea "Hello, this is Legacy HeatingHi! Could you please give your feedback about your…"
type textarea "Hello, this is Legacy HeatinHi! Could you please give your feedback about your …"
type textarea "Hello, this is Legacy HeatiHi! Could you please give your feedback about your r…"
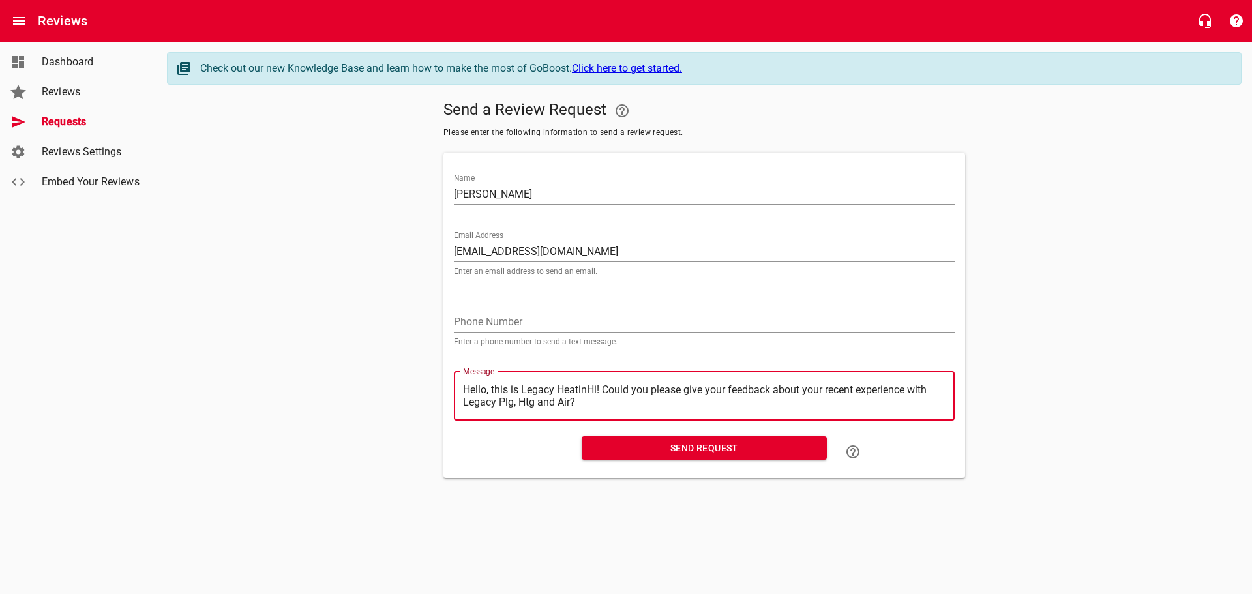
type textarea "Hello, this is Legacy HeatiHi! Could you please give your feedback about your r…"
type textarea "Hello, this is Legacy HeatHi! Could you please give your feedback about your re…"
type textarea "Hello, this is Legacy HeaHi! Could you please give your feedback about your rec…"
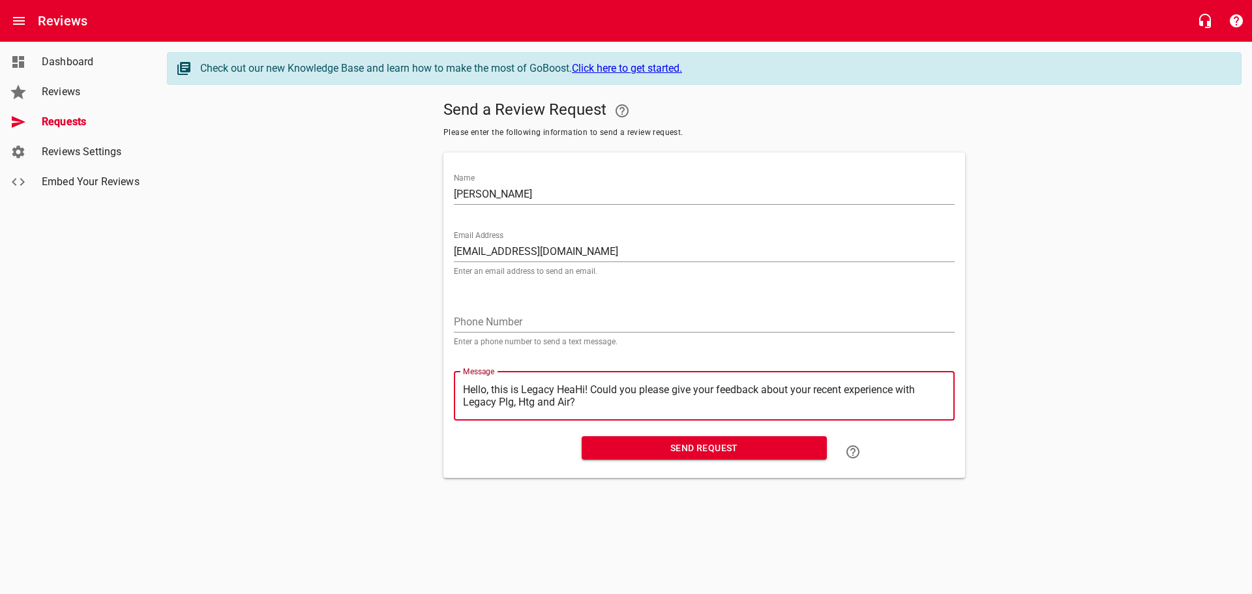
type textarea "Hello, this is Legacy HeHi! Could you please give your feedback about your rece…"
type textarea "Hello, this is Legacy HHi! Could you please give your feedback about your recen…"
type textarea "Hello, this is Legacy Hi! Could you please give your feedback about your recent…"
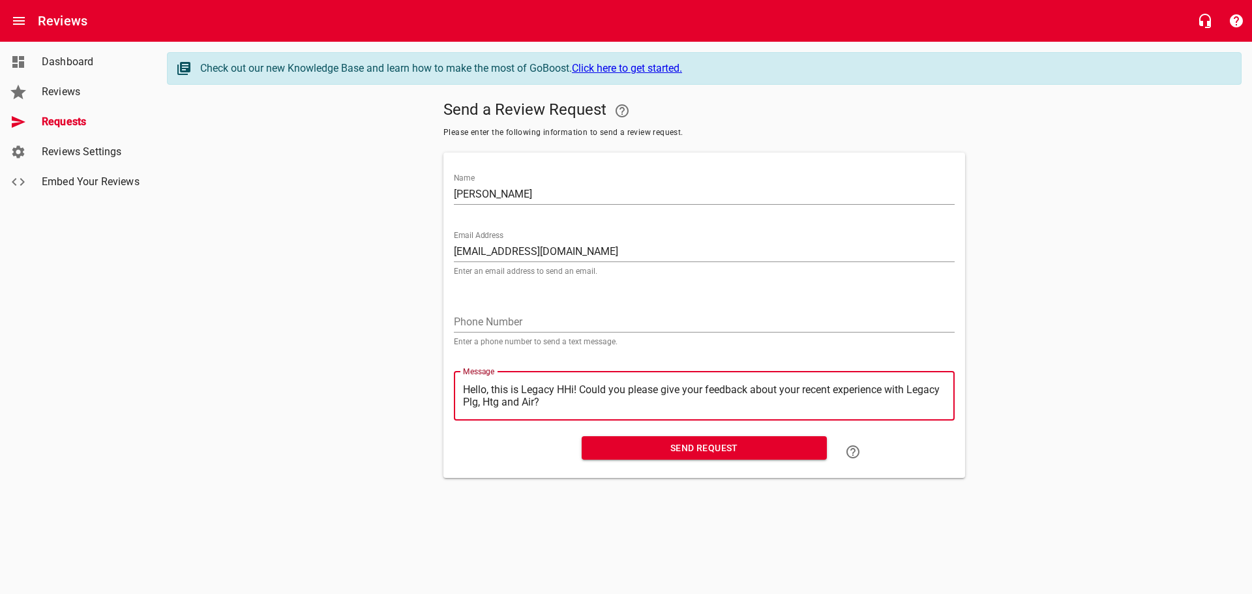
type textarea "Hello, this is Legacy Hi! Could you please give your feedback about your recent…"
type textarea "Hello, this is LegacyHi! Could you please give your feedback about your recent …"
type textarea "Hello, this is LegacHi! Could you please give your feedback about your recent e…"
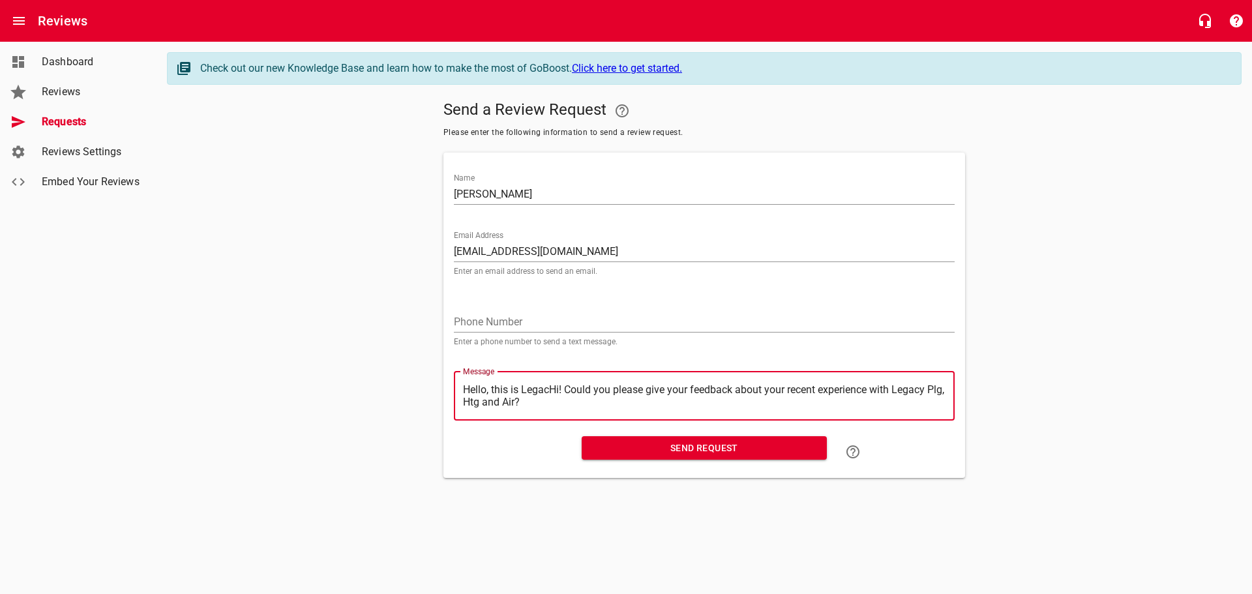
type textarea "Hello, this is LegaHi! Could you please give your feedback about your recent ex…"
type textarea "Hello, this is LegHi! Could you please give your feedback about your recent exp…"
type textarea "Hello, this is LeHi! Could you please give your feedback about your recent expe…"
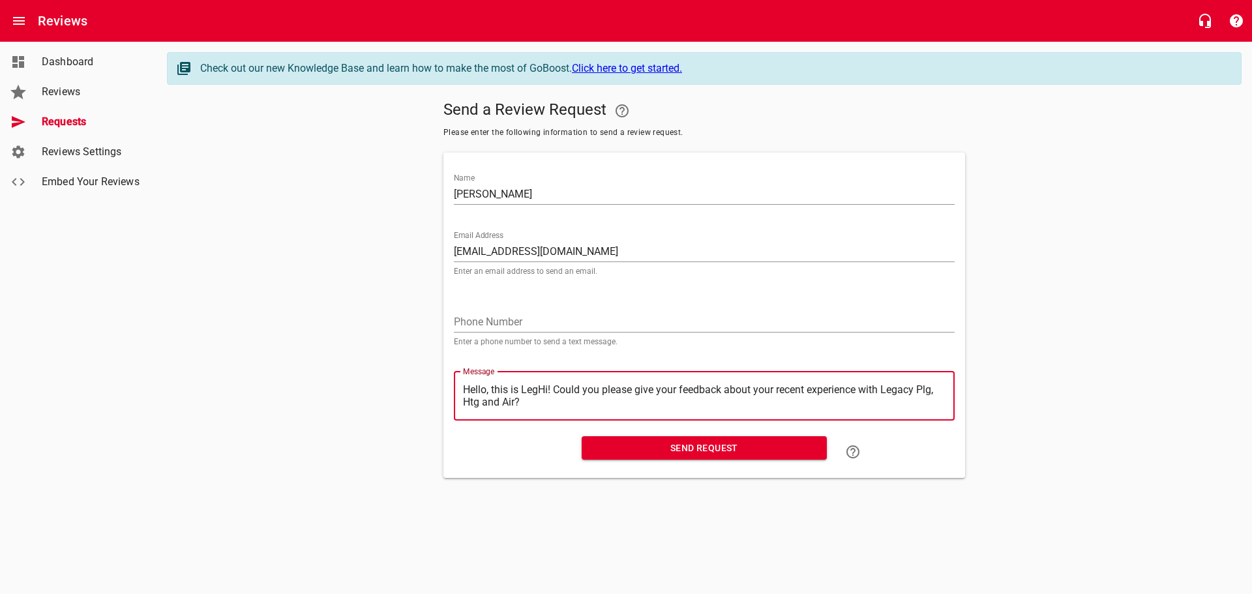
type textarea "Hello, this is LeHi! Could you please give your feedback about your recent expe…"
type textarea "Hello, this is LHi! Could you please give your feedback about your recent exper…"
type textarea "Hello, this is Hi! Could you please give your feedback about your recent experi…"
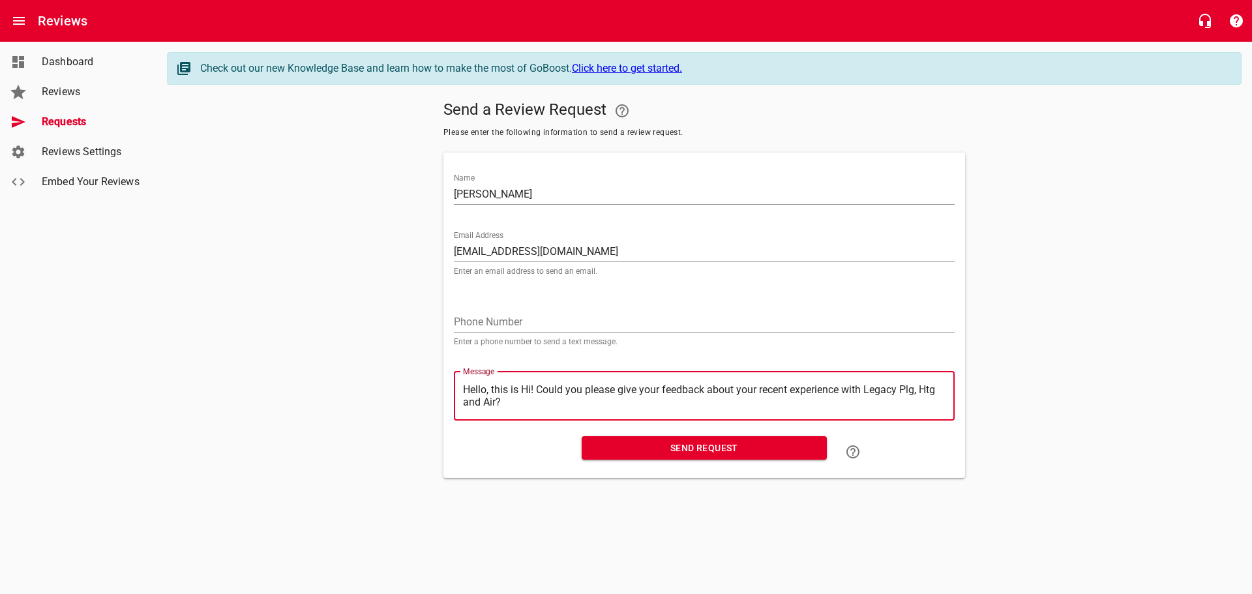
type textarea "Hello, this isHi! Could you please give your feedback about your recent experie…"
type textarea "Hello, this iHi! Could you please give your feedback about your recent experien…"
type textarea "Hello, this Hi! Could you please give your feedback about your recent experienc…"
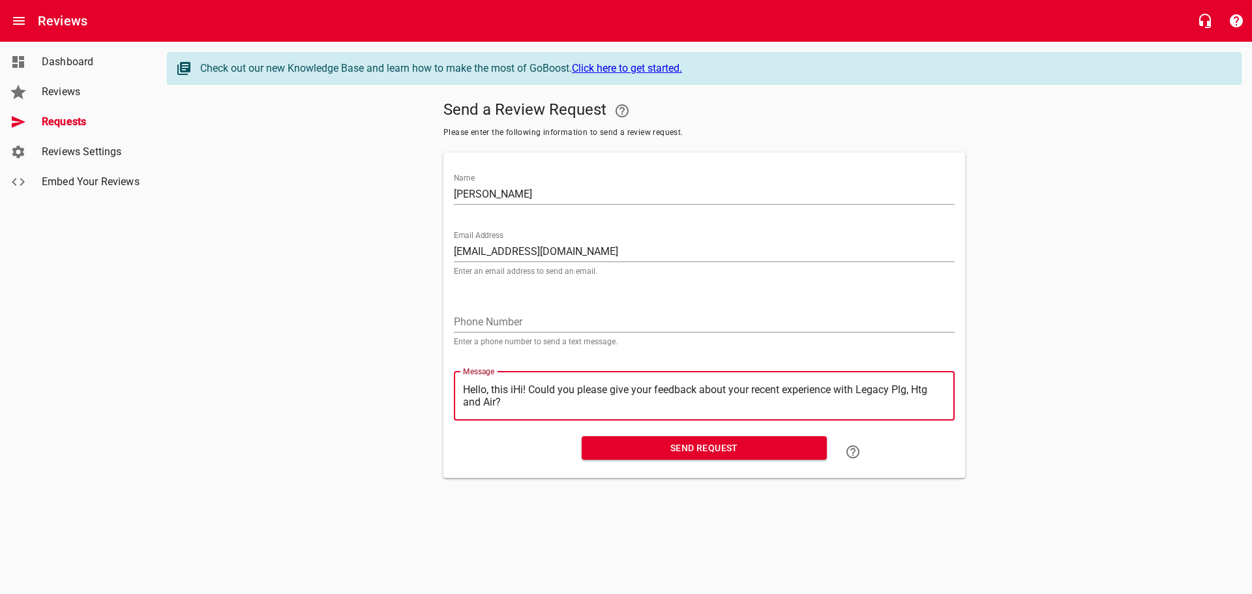
type textarea "Hello, this Hi! Could you please give your feedback about your recent experienc…"
type textarea "Hello, thisHi! Could you please give your feedback about your recent experience…"
type textarea "Hello, thiHi! Could you please give your feedback about your recent experience …"
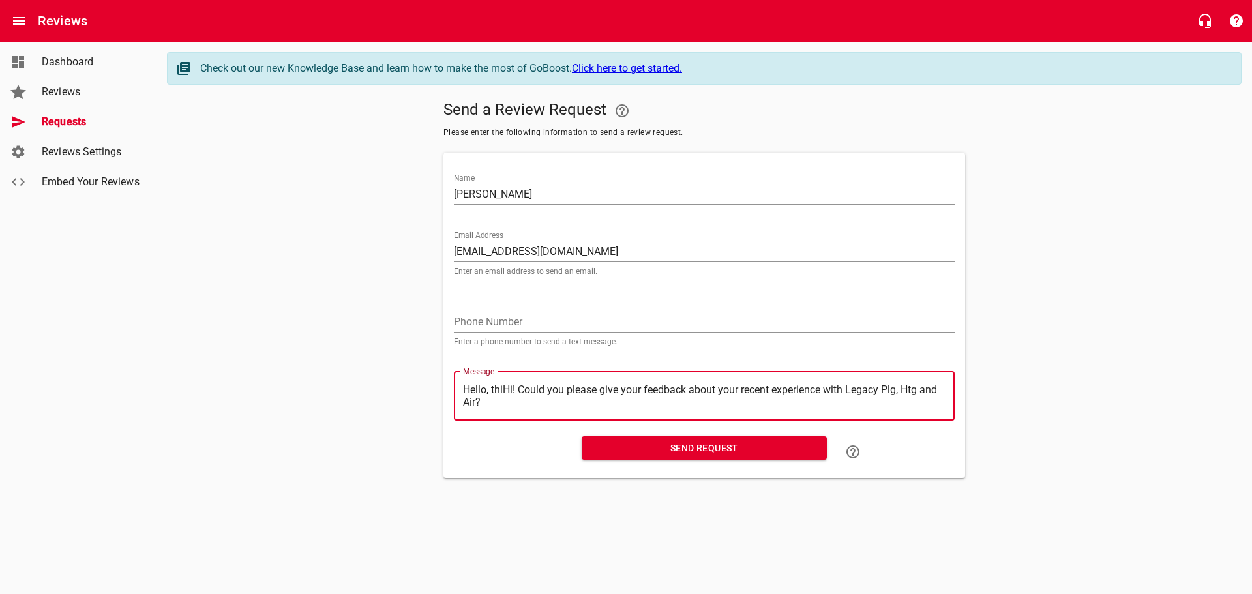
type textarea "Hello, thHi! Could you please give your feedback about your recent experience w…"
type textarea "Hello, tHi! Could you please give your feedback about your recent experience wi…"
type textarea "Hello, Hi! Could you please give your feedback about your recent experience wit…"
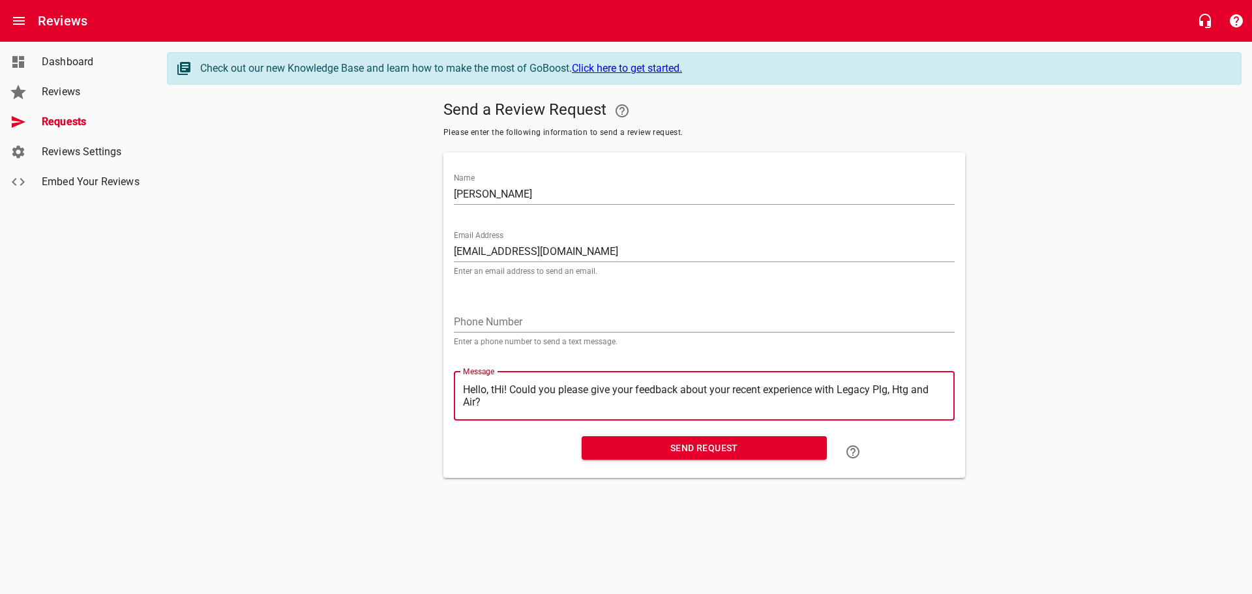
type textarea "Hello, Hi! Could you please give your feedback about your recent experience wit…"
type textarea "Hello,Hi! Could you please give your feedback about your recent experience with…"
type textarea "HelloHi! Could you please give your feedback about your recent experience with …"
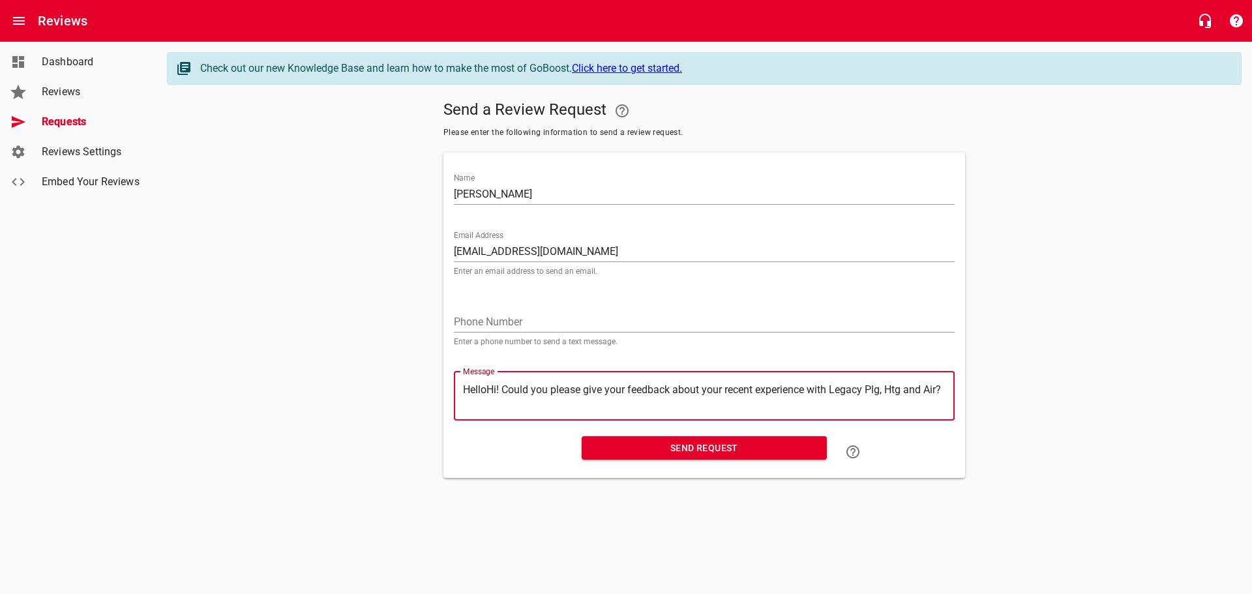
type textarea "HellHi! Could you please give your feedback about your recent experience with L…"
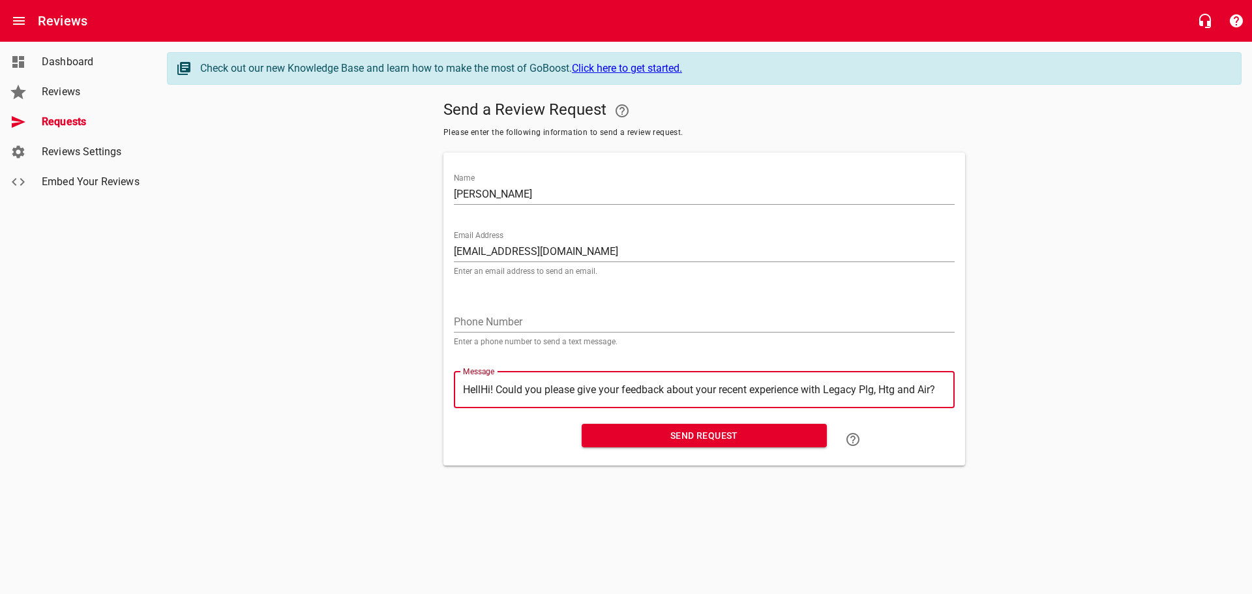
type textarea "HelHi! Could you please give your feedback about your recent experience with Le…"
click at [675, 438] on span "Send Request" at bounding box center [704, 436] width 224 height 16
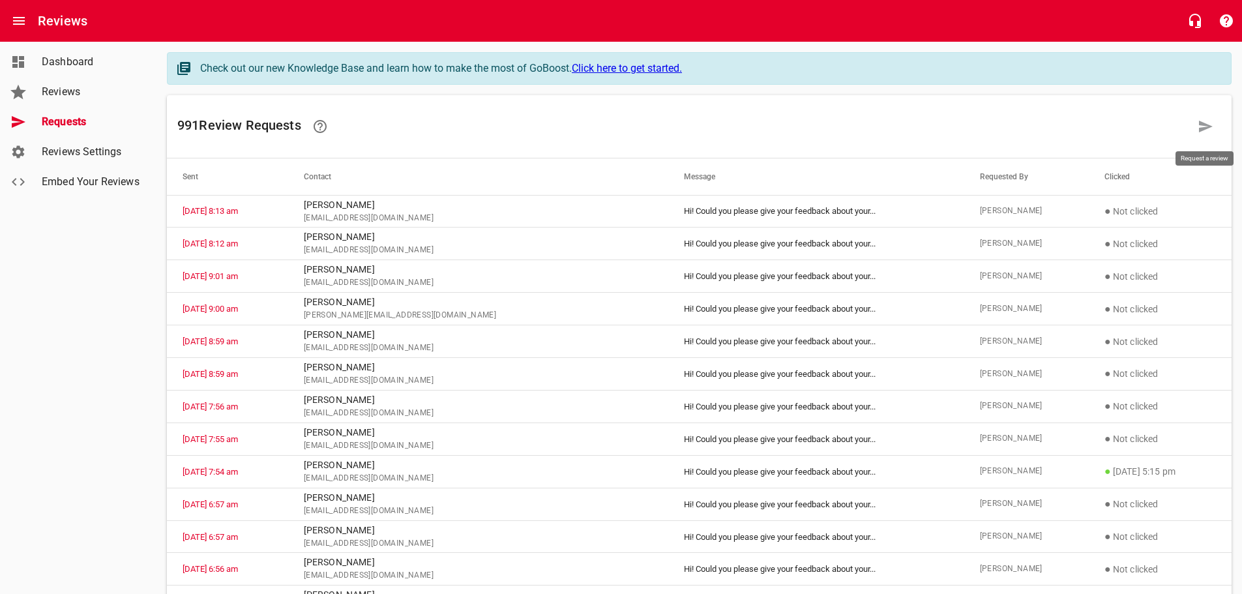
click at [1208, 126] on icon at bounding box center [1206, 127] width 14 height 12
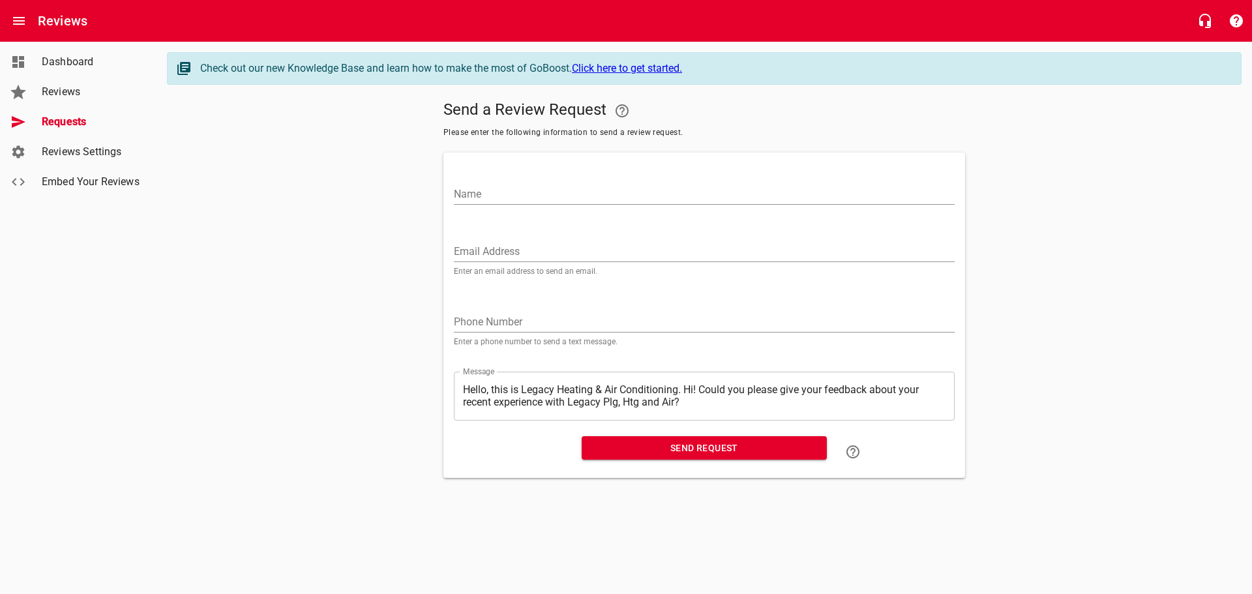
click at [474, 195] on input "Name" at bounding box center [704, 194] width 501 height 21
paste input "[EMAIL_ADDRESS][DOMAIN_NAME]"
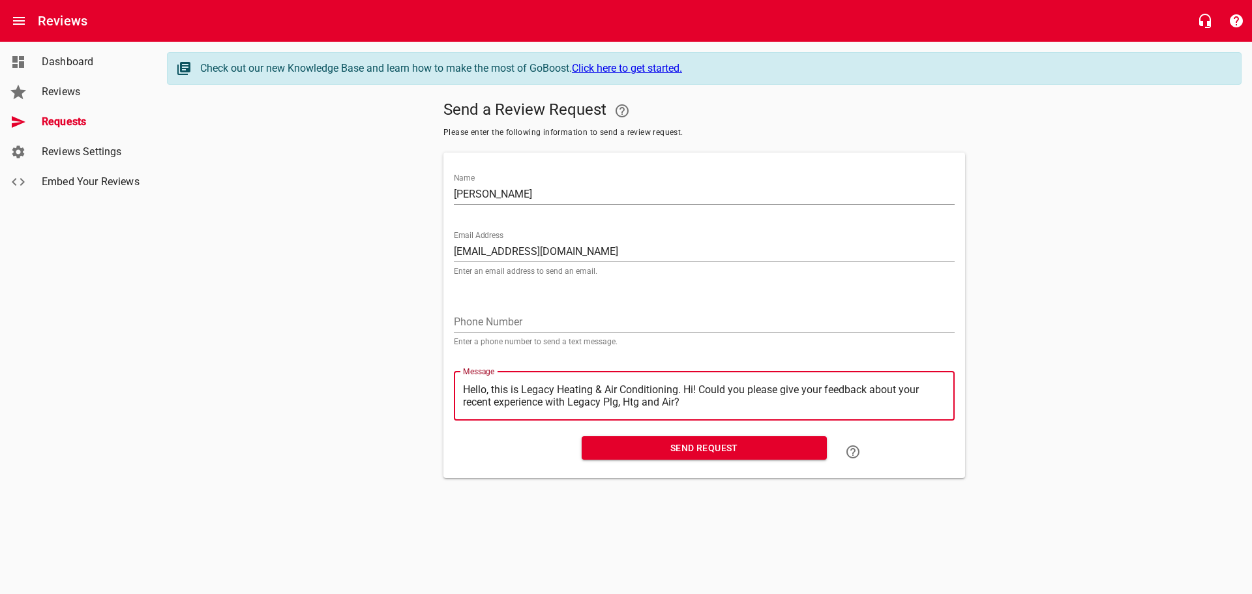
click at [687, 390] on textarea "Hello, this is Legacy Heating & Air Conditioning. Hi! Could you please give you…" at bounding box center [704, 395] width 482 height 25
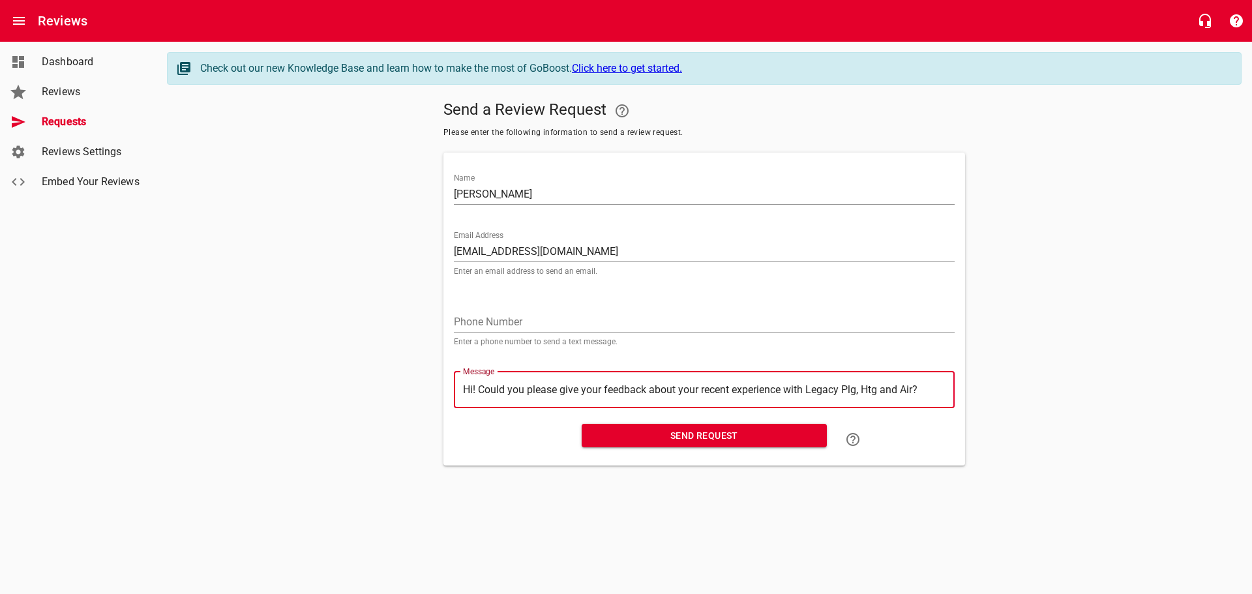
click at [659, 434] on span "Send Request" at bounding box center [704, 436] width 224 height 16
